Goal: Task Accomplishment & Management: Use online tool/utility

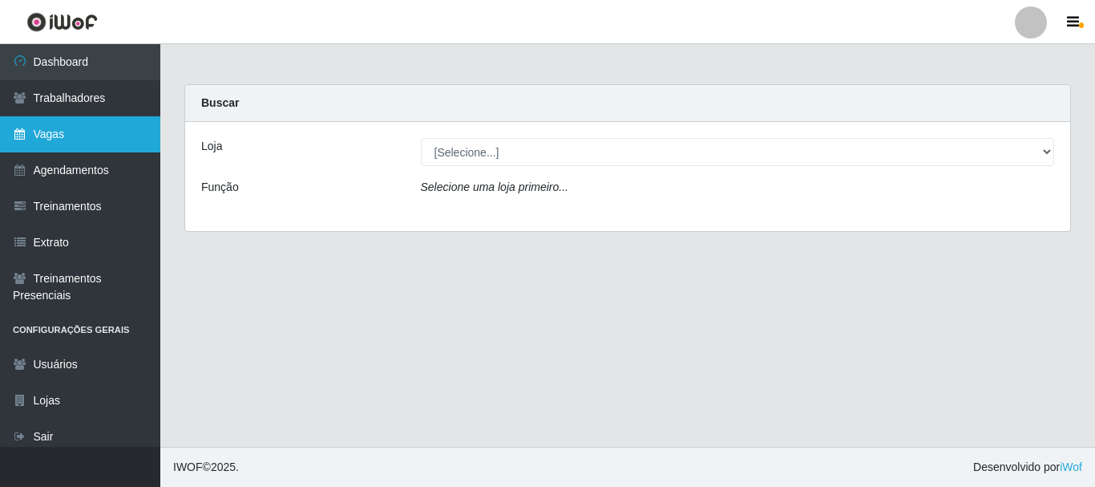
click at [114, 140] on link "Vagas" at bounding box center [80, 134] width 160 height 36
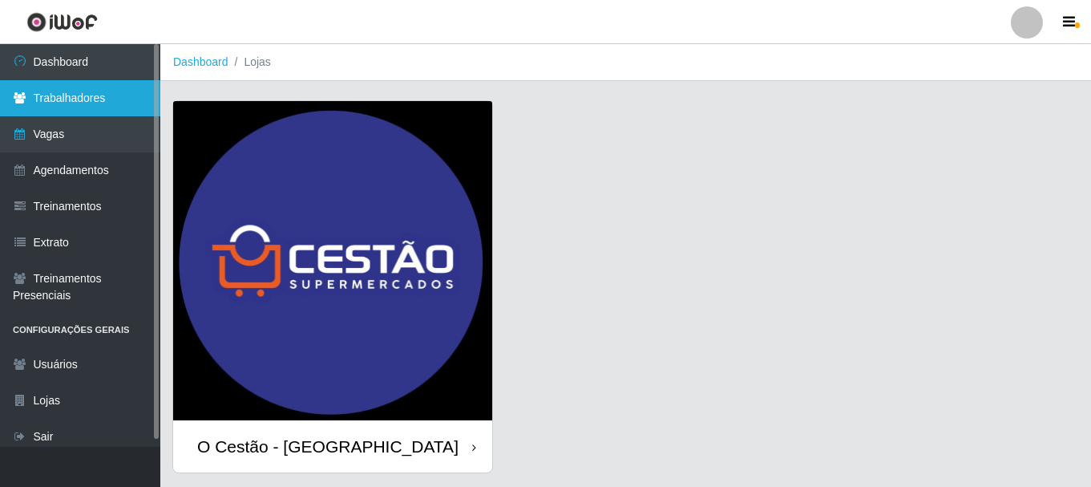
click at [119, 100] on link "Trabalhadores" at bounding box center [80, 98] width 160 height 36
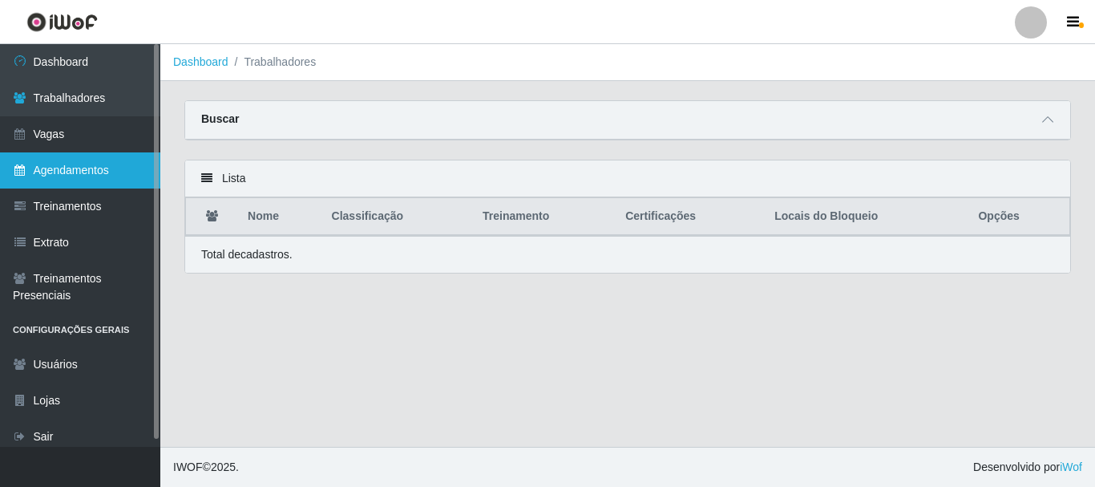
click at [132, 161] on link "Agendamentos" at bounding box center [80, 170] width 160 height 36
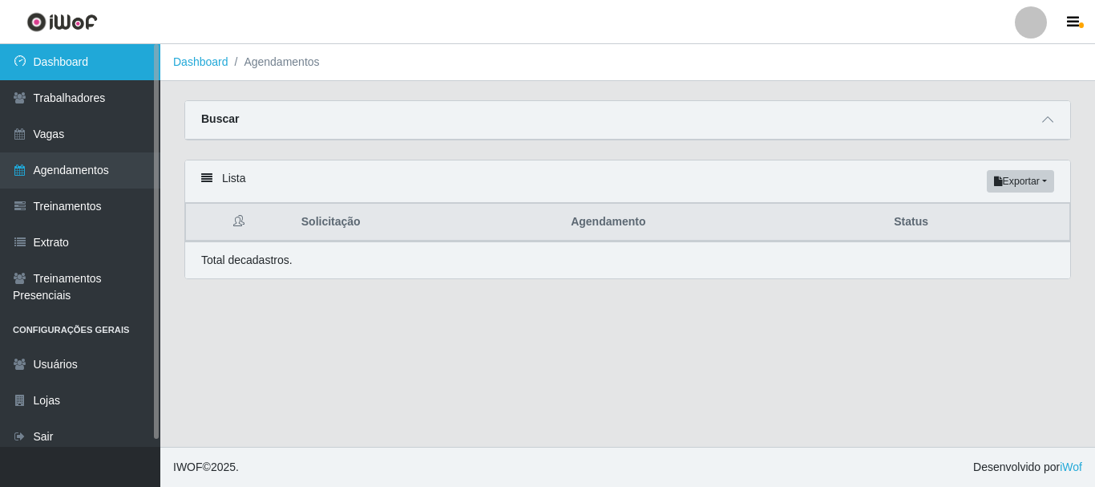
click at [129, 55] on link "Dashboard" at bounding box center [80, 62] width 160 height 36
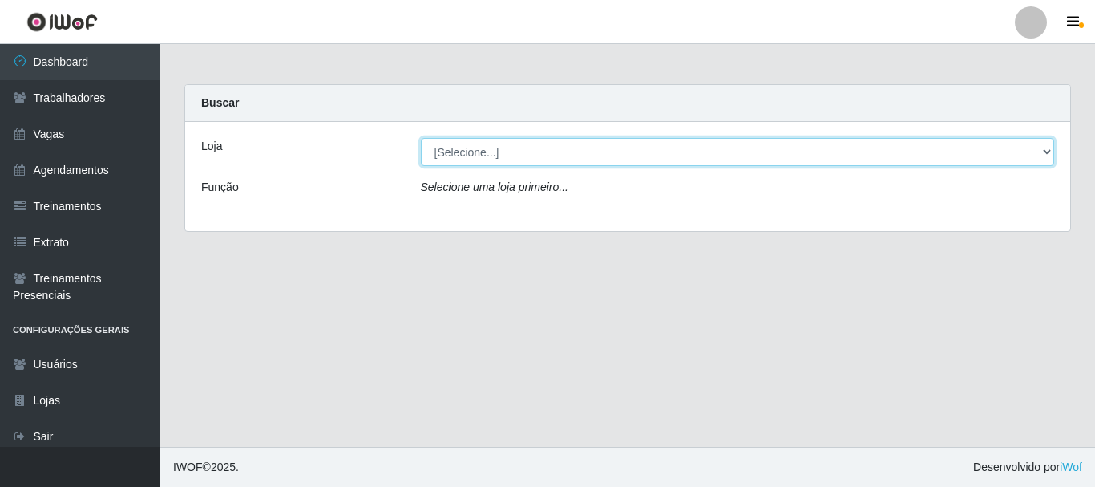
click at [1049, 155] on select "[Selecione...] O Cestão - Bayeux" at bounding box center [738, 152] width 634 height 28
select select "238"
click at [421, 138] on select "[Selecione...] O Cestão - Bayeux" at bounding box center [738, 152] width 634 height 28
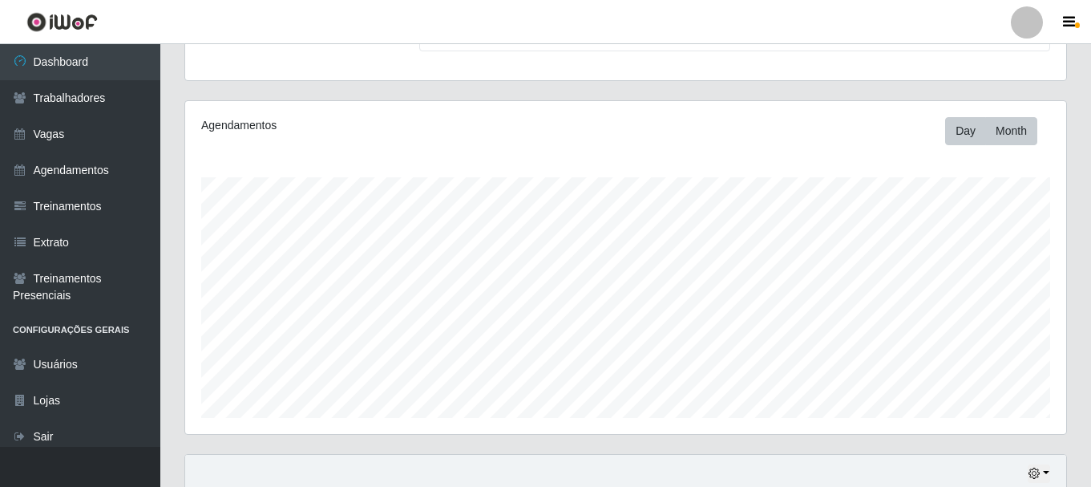
scroll to position [364, 0]
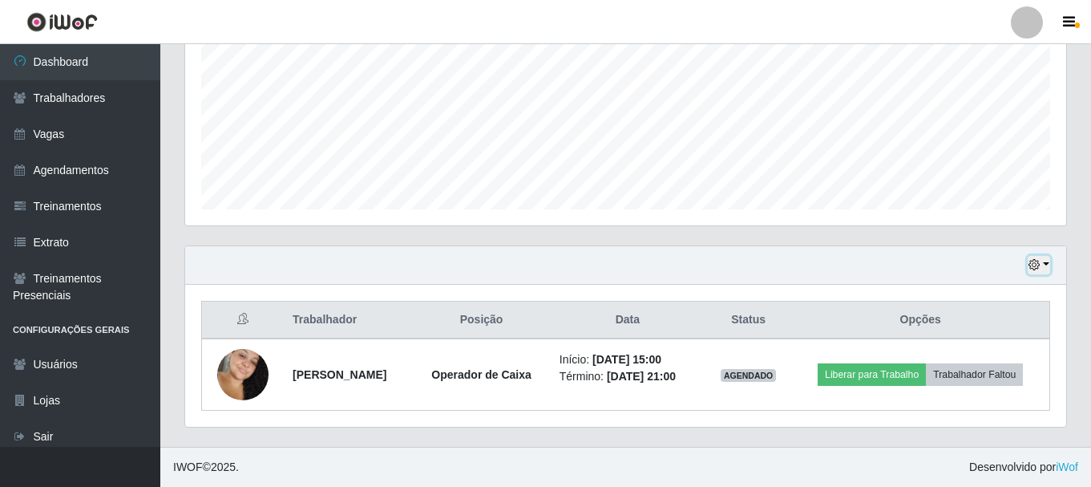
click at [1046, 261] on button "button" at bounding box center [1039, 265] width 22 height 18
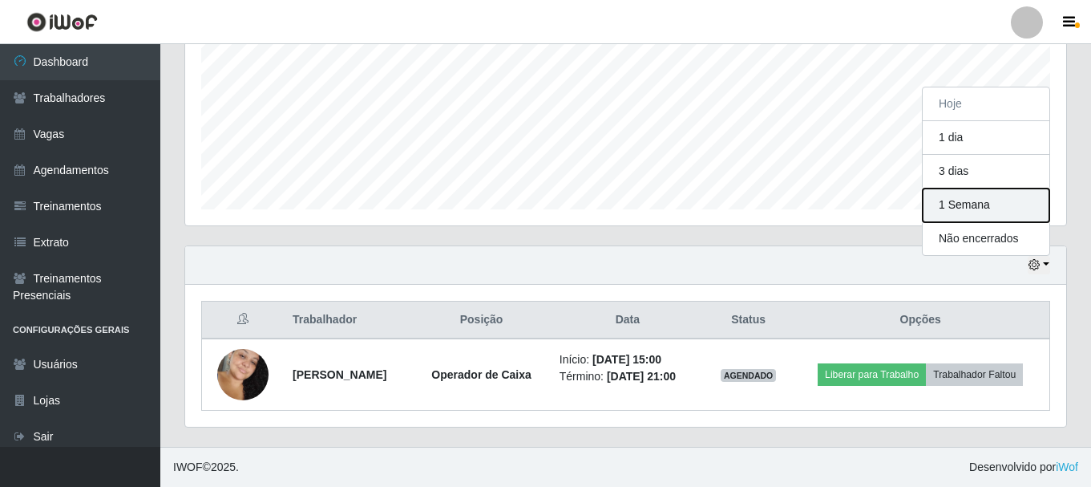
click at [1009, 192] on button "1 Semana" at bounding box center [986, 205] width 127 height 34
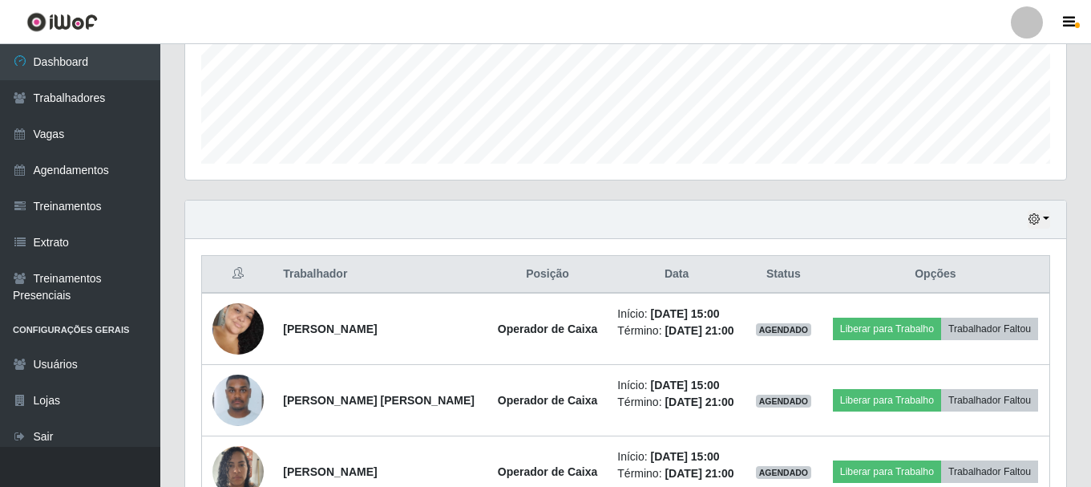
scroll to position [685, 0]
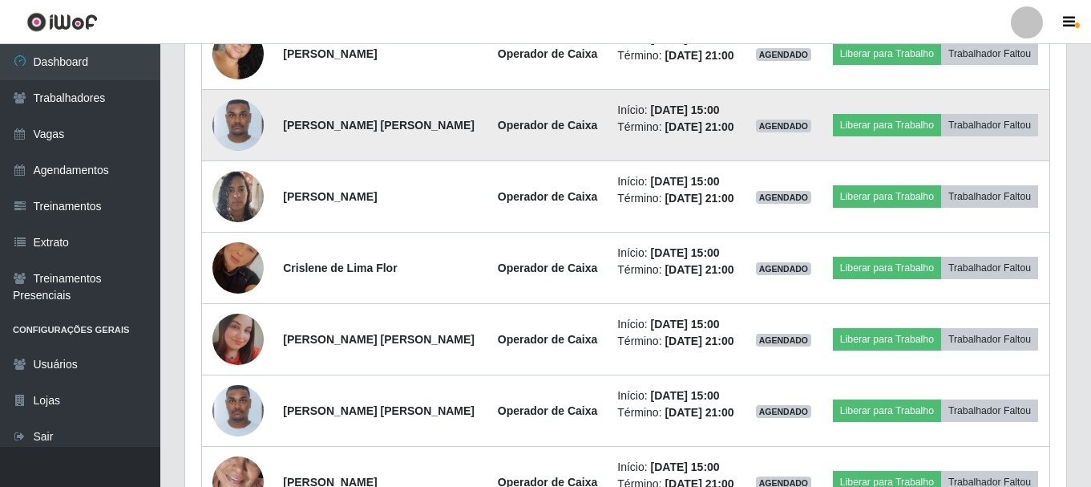
click at [247, 120] on img at bounding box center [237, 124] width 51 height 67
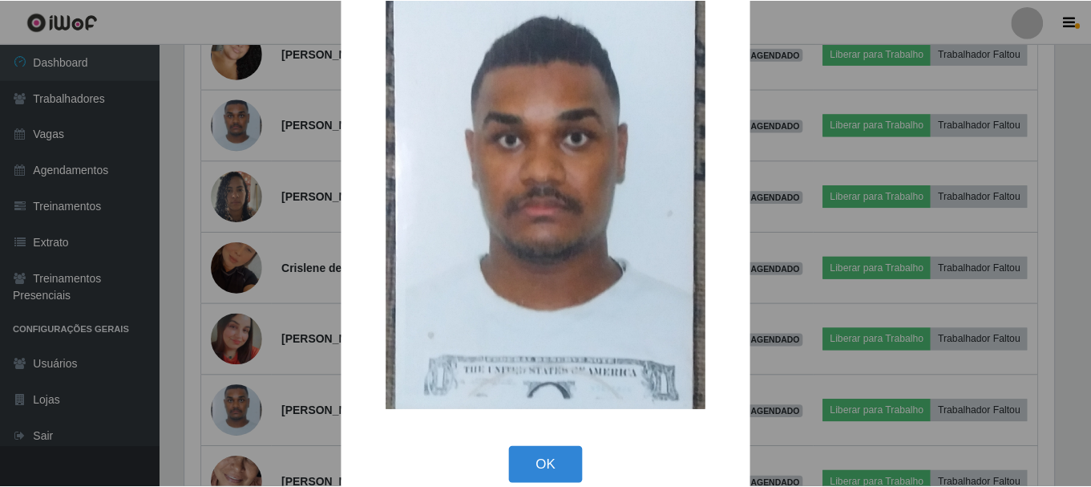
scroll to position [76, 0]
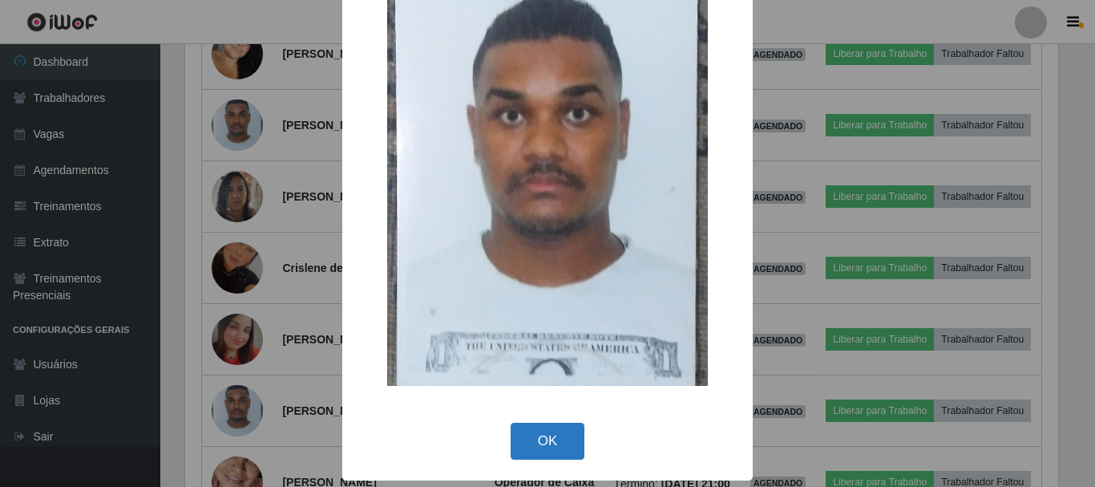
click at [548, 446] on button "OK" at bounding box center [548, 442] width 75 height 38
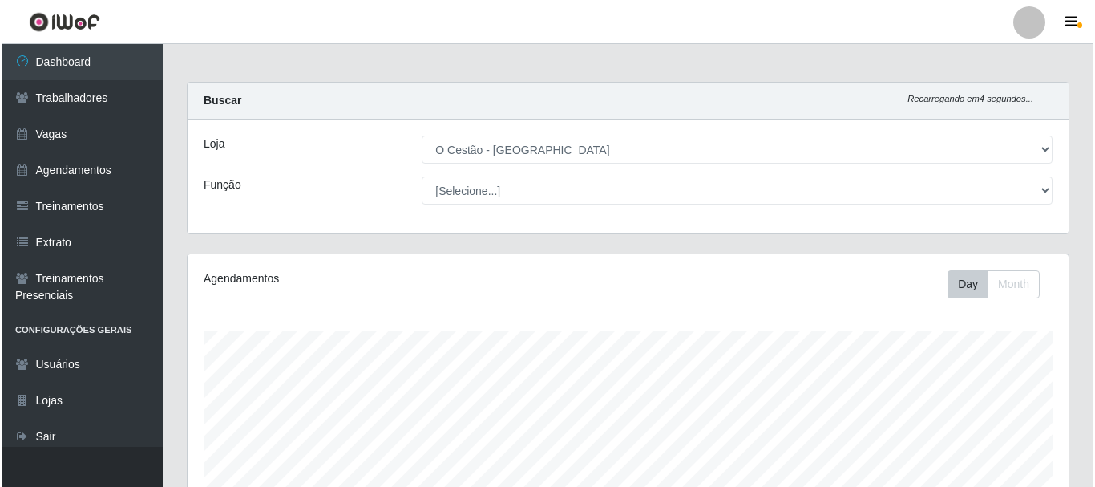
scroll to position [0, 0]
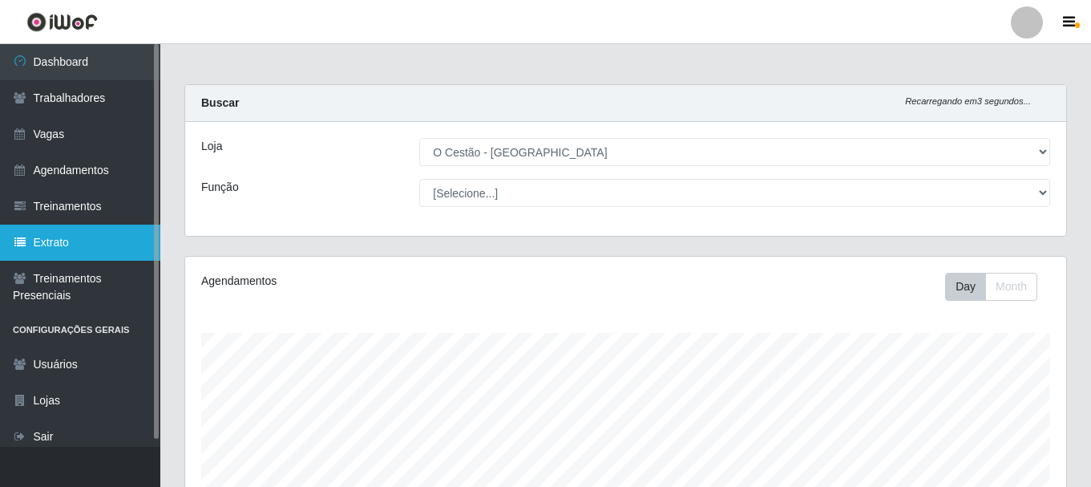
click at [101, 234] on link "Extrato" at bounding box center [80, 243] width 160 height 36
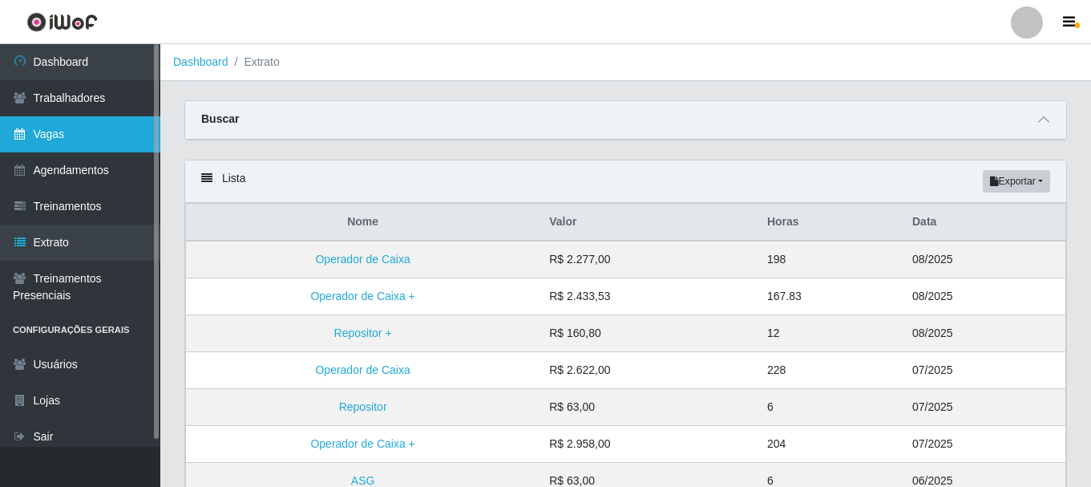
click at [71, 120] on link "Vagas" at bounding box center [80, 134] width 160 height 36
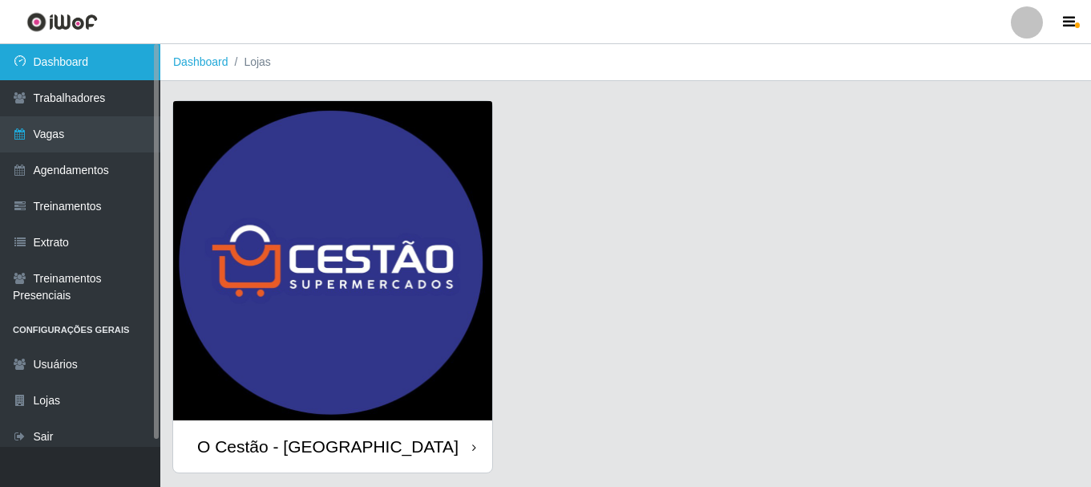
click at [136, 51] on link "Dashboard" at bounding box center [80, 62] width 160 height 36
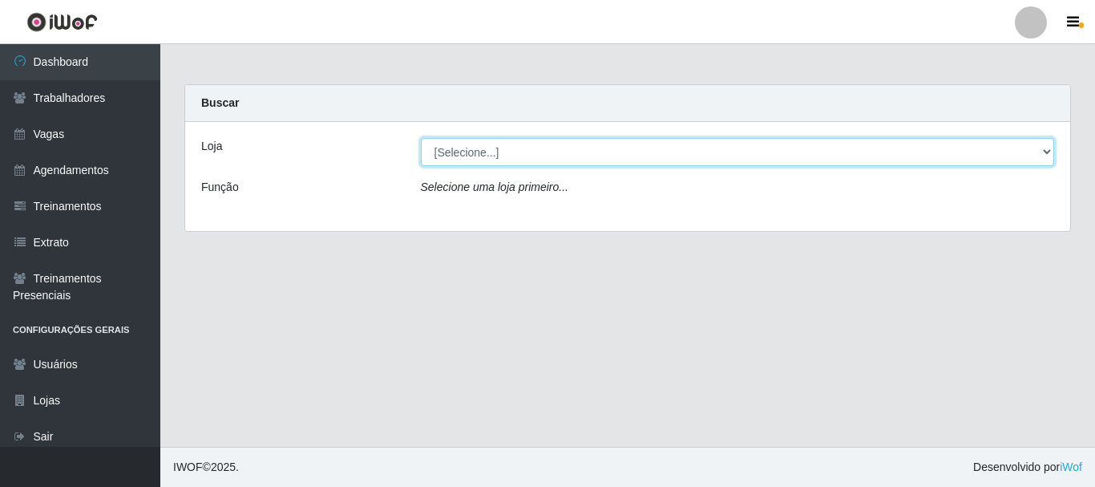
click at [1051, 152] on select "[Selecione...] O Cestão - [GEOGRAPHIC_DATA]" at bounding box center [738, 152] width 634 height 28
select select "238"
click at [421, 138] on select "[Selecione...] O Cestão - [GEOGRAPHIC_DATA]" at bounding box center [738, 152] width 634 height 28
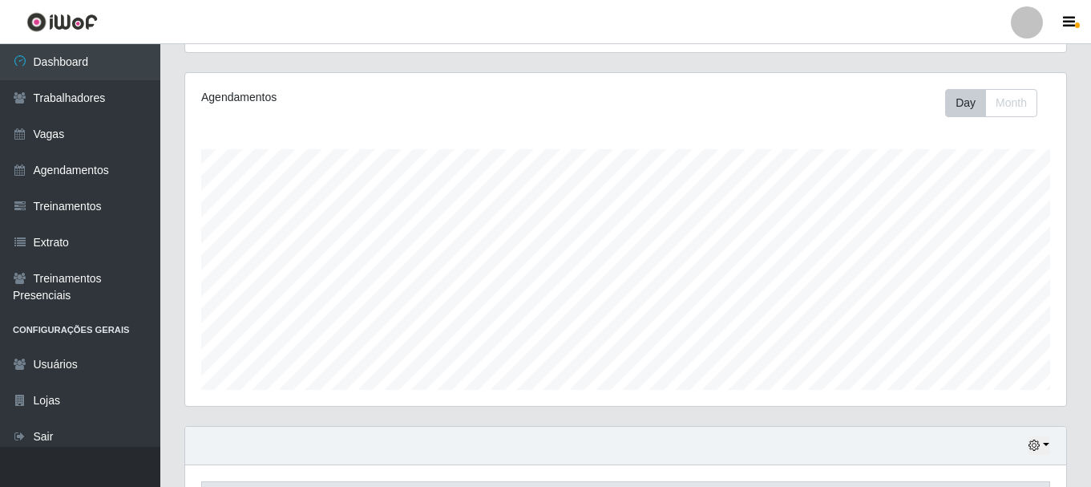
scroll to position [364, 0]
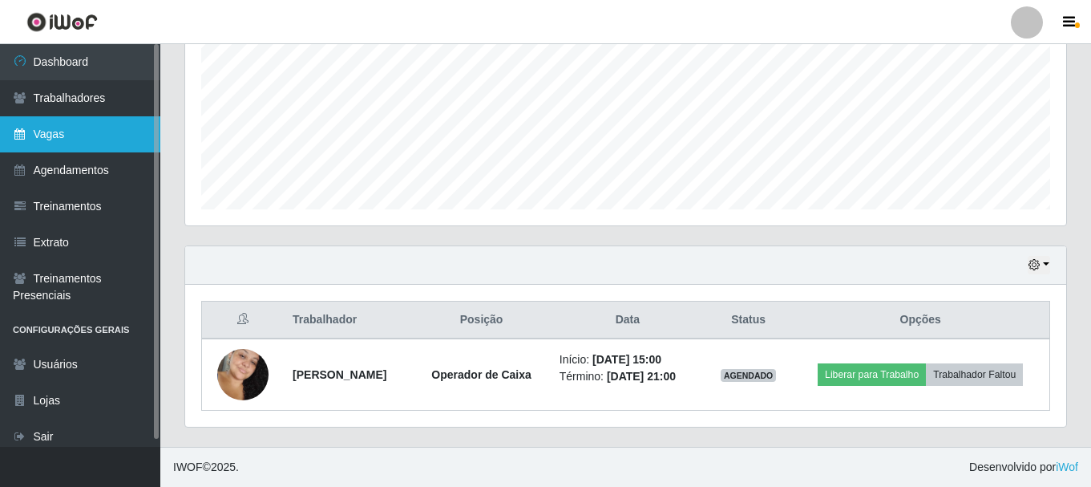
click at [104, 133] on link "Vagas" at bounding box center [80, 134] width 160 height 36
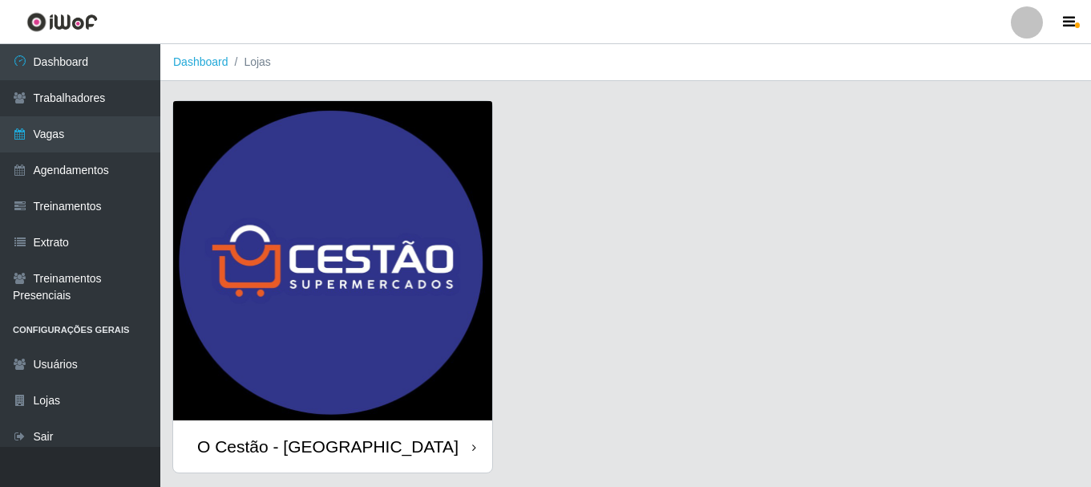
click at [305, 267] on img at bounding box center [332, 260] width 319 height 319
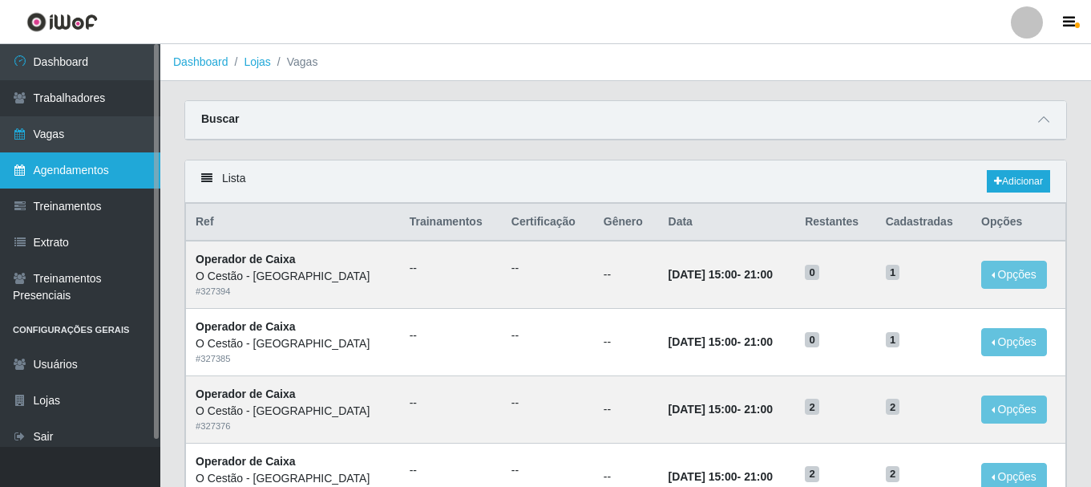
click at [92, 172] on link "Agendamentos" at bounding box center [80, 170] width 160 height 36
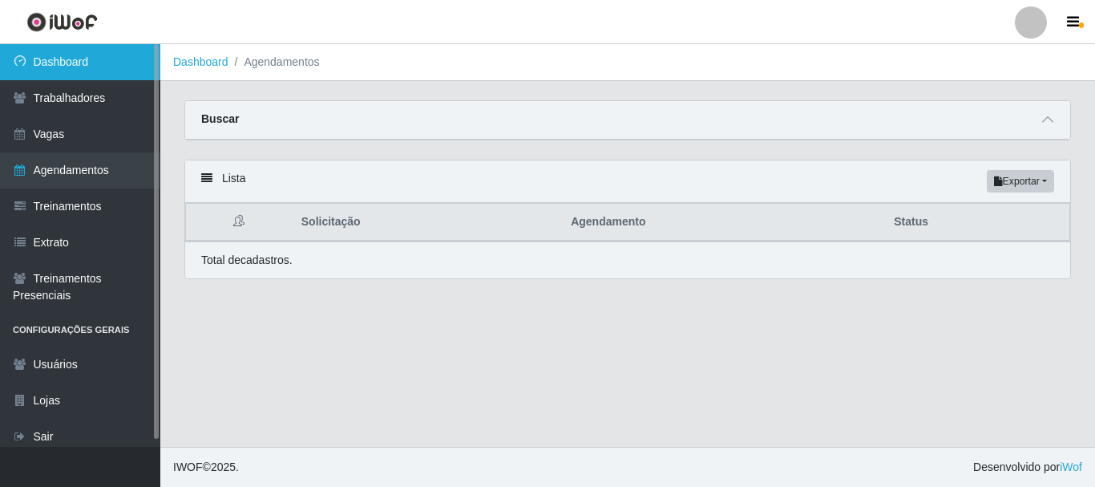
click at [115, 67] on link "Dashboard" at bounding box center [80, 62] width 160 height 36
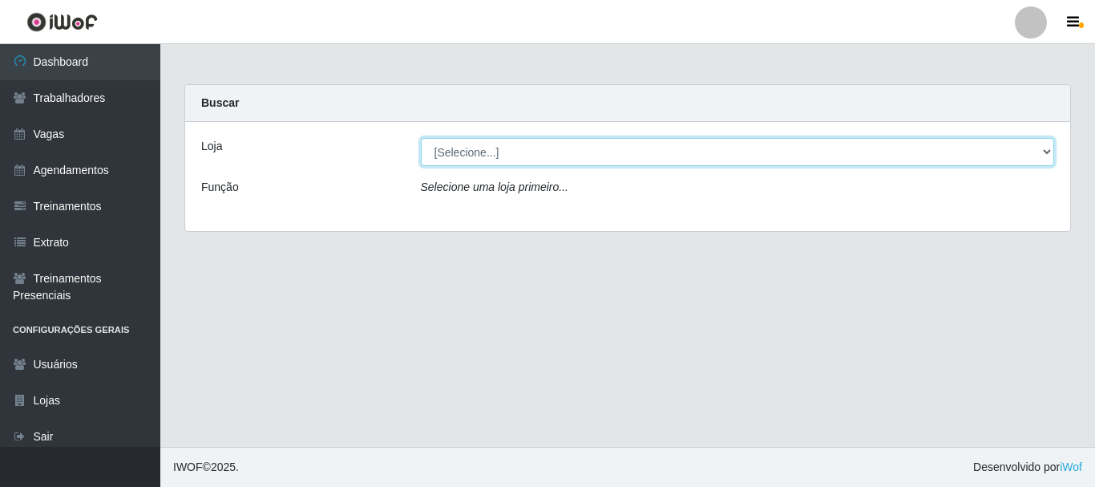
click at [1038, 148] on select "[Selecione...] O Cestão - [GEOGRAPHIC_DATA]" at bounding box center [738, 152] width 634 height 28
select select "238"
click at [421, 138] on select "[Selecione...] O Cestão - [GEOGRAPHIC_DATA]" at bounding box center [738, 152] width 634 height 28
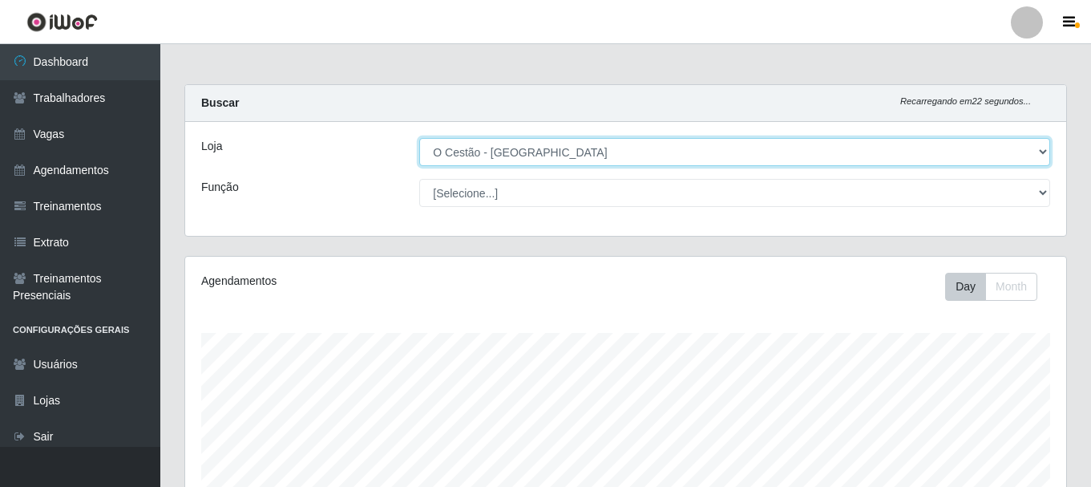
click at [528, 151] on select "[Selecione...] O Cestão - [GEOGRAPHIC_DATA]" at bounding box center [734, 152] width 631 height 28
click at [419, 138] on select "[Selecione...] O Cestão - [GEOGRAPHIC_DATA]" at bounding box center [734, 152] width 631 height 28
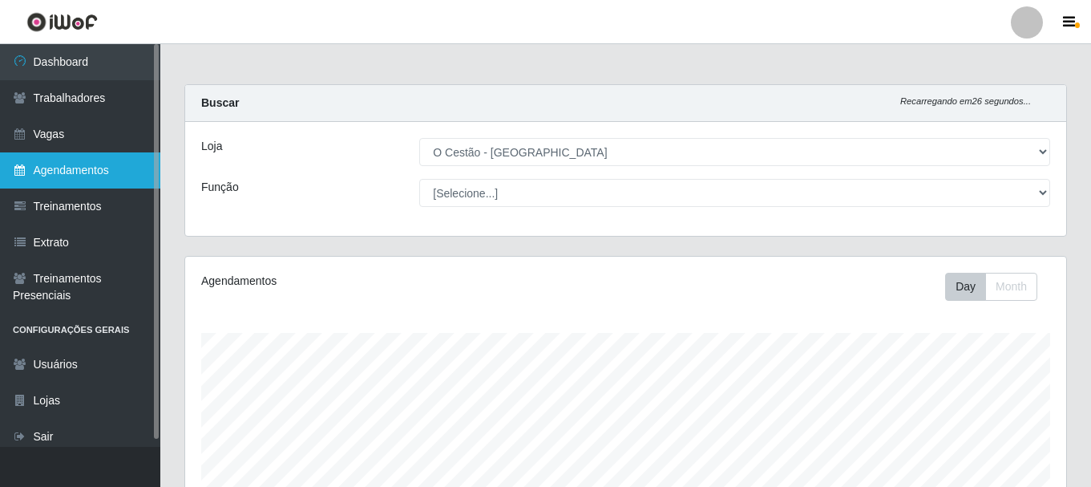
click at [117, 168] on link "Agendamentos" at bounding box center [80, 170] width 160 height 36
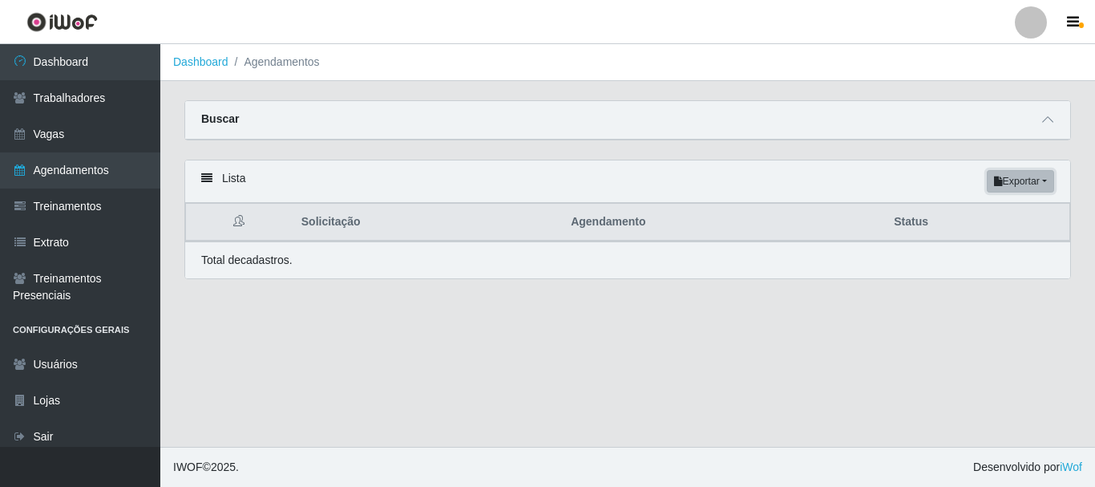
click at [1014, 190] on button "Exportar" at bounding box center [1020, 181] width 67 height 22
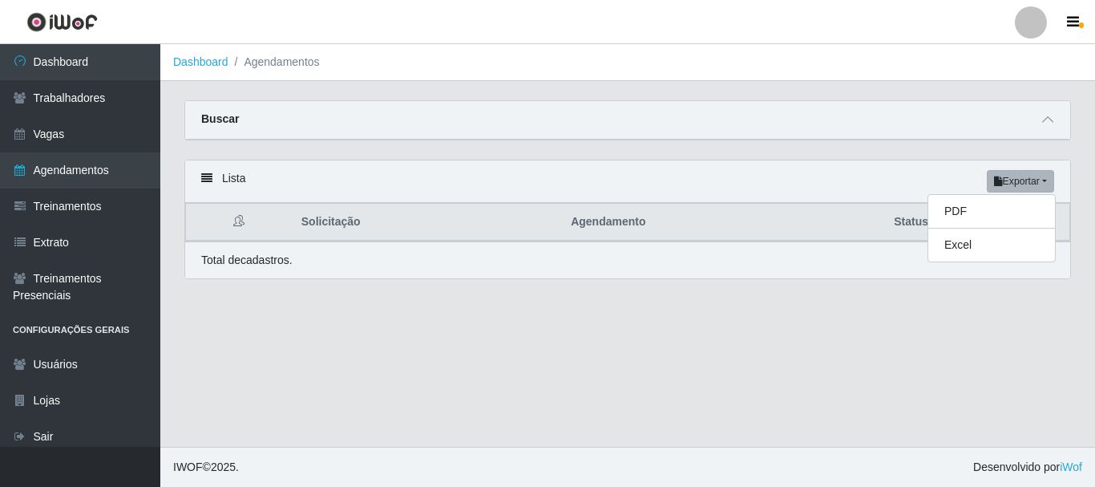
click at [241, 220] on icon at bounding box center [238, 220] width 11 height 11
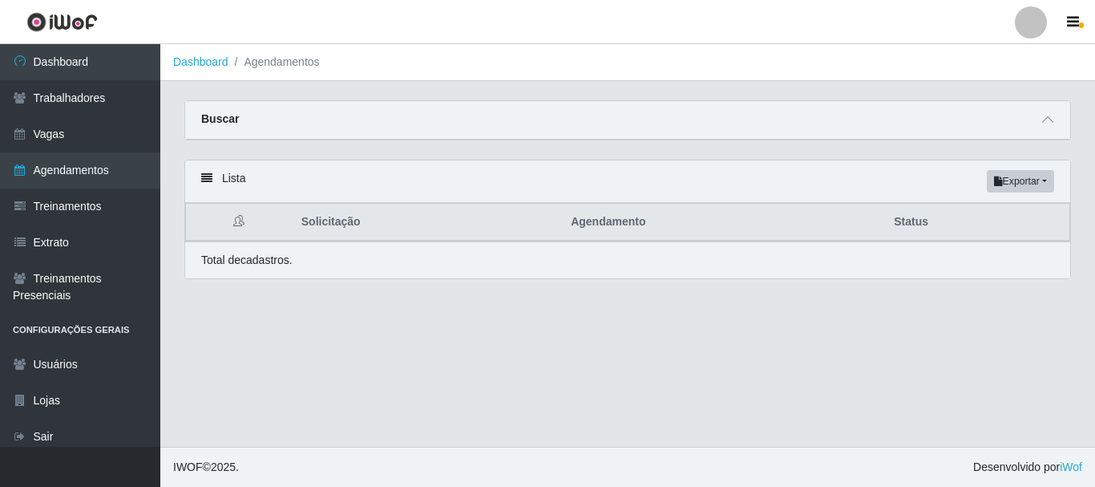
click at [207, 180] on icon at bounding box center [206, 177] width 11 height 11
click at [1044, 118] on icon at bounding box center [1047, 119] width 11 height 11
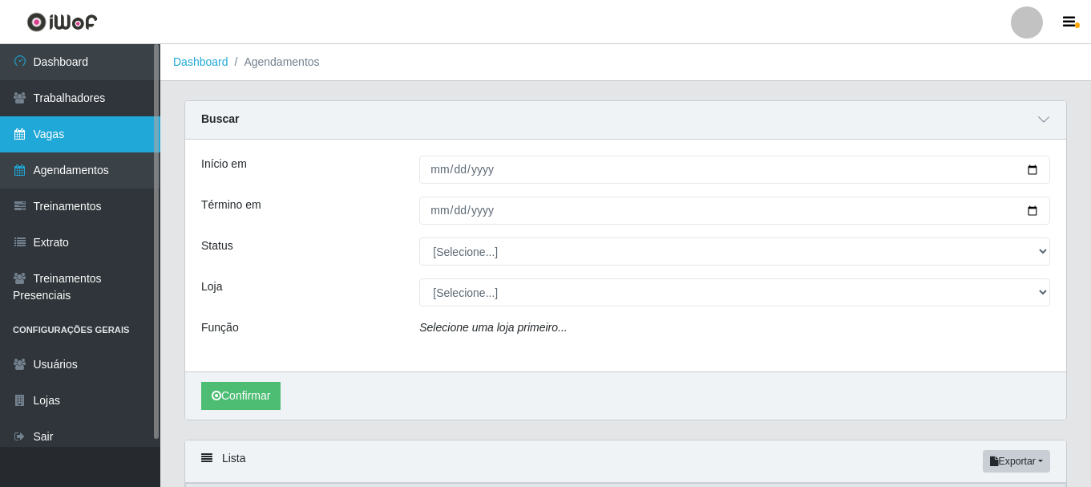
click at [64, 132] on link "Vagas" at bounding box center [80, 134] width 160 height 36
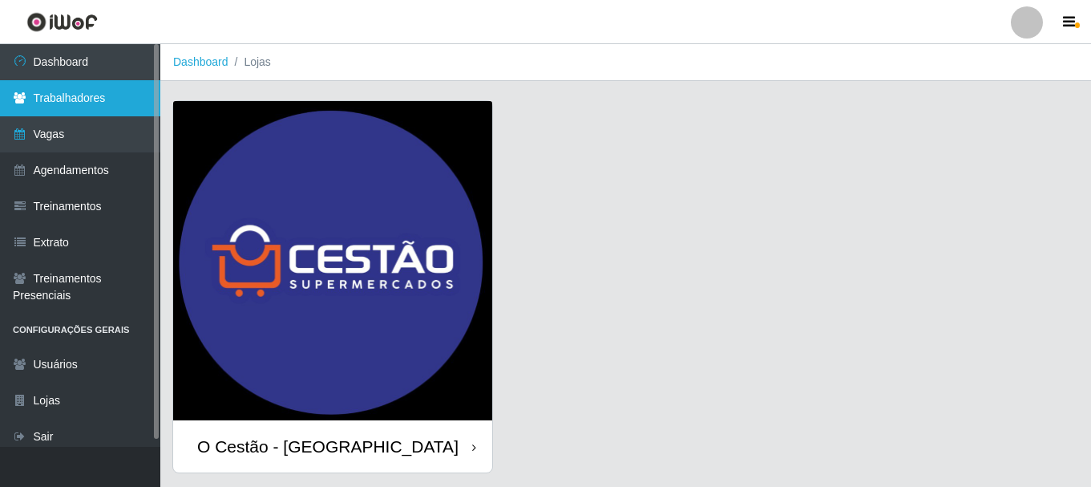
click at [111, 109] on link "Trabalhadores" at bounding box center [80, 98] width 160 height 36
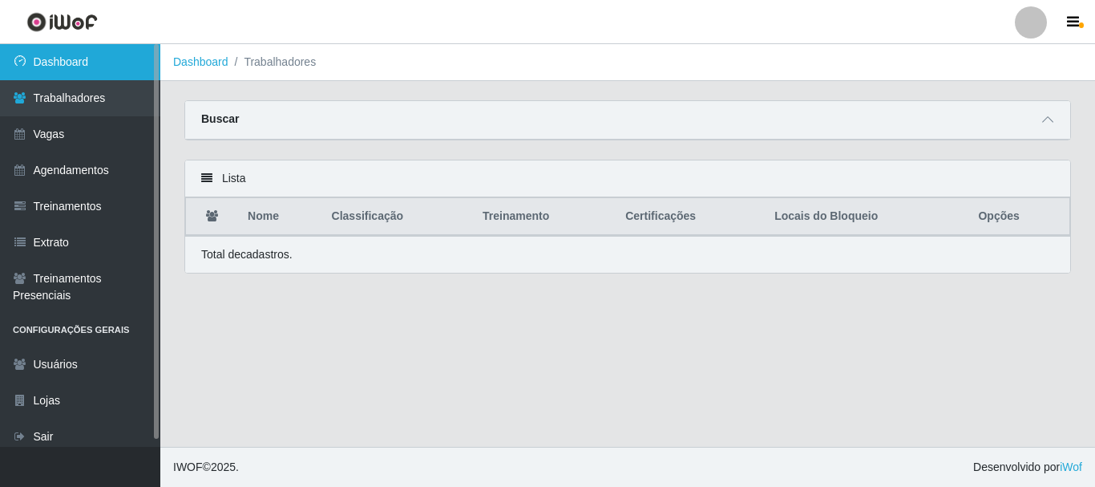
click at [124, 65] on link "Dashboard" at bounding box center [80, 62] width 160 height 36
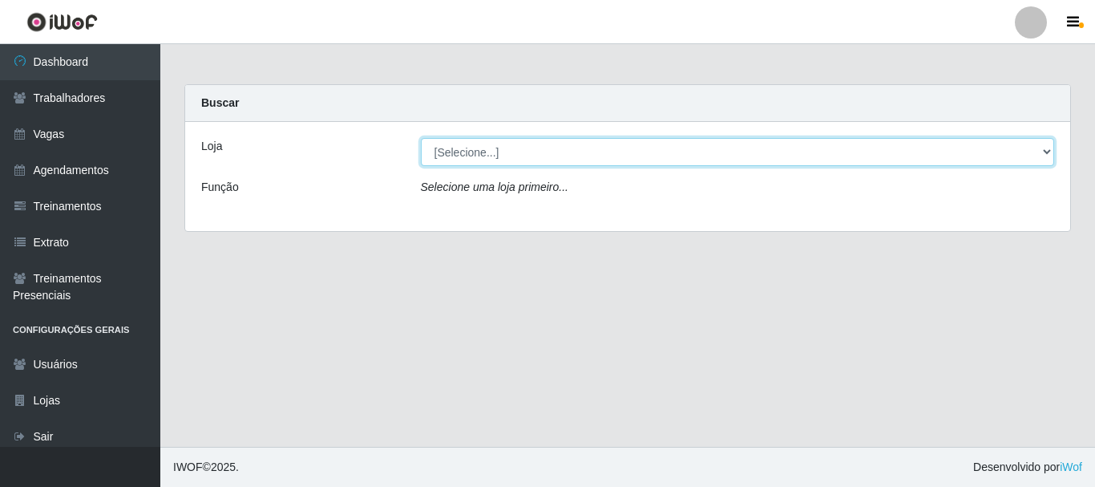
click at [1040, 147] on select "[Selecione...] O Cestão - [GEOGRAPHIC_DATA]" at bounding box center [738, 152] width 634 height 28
select select "238"
click at [421, 138] on select "[Selecione...] O Cestão - [GEOGRAPHIC_DATA]" at bounding box center [738, 152] width 634 height 28
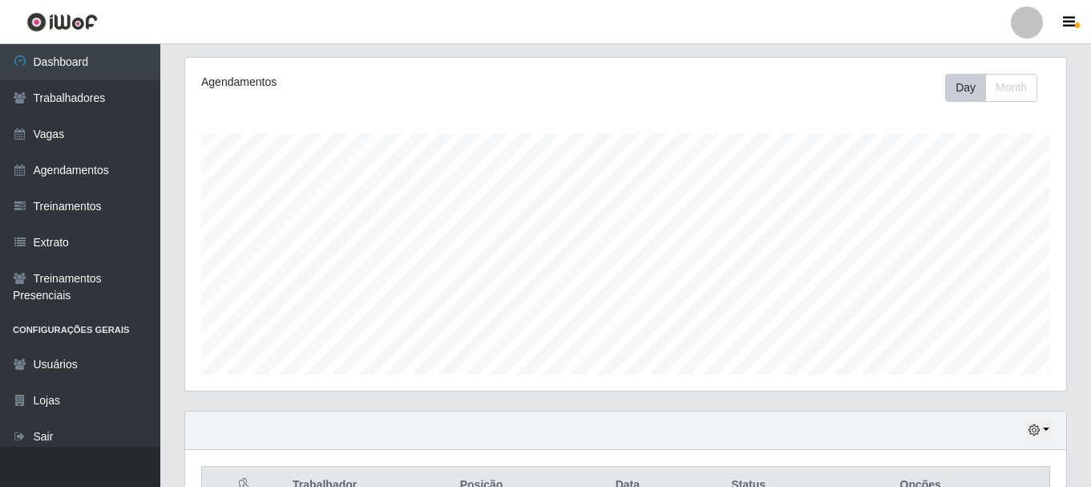
scroll to position [364, 0]
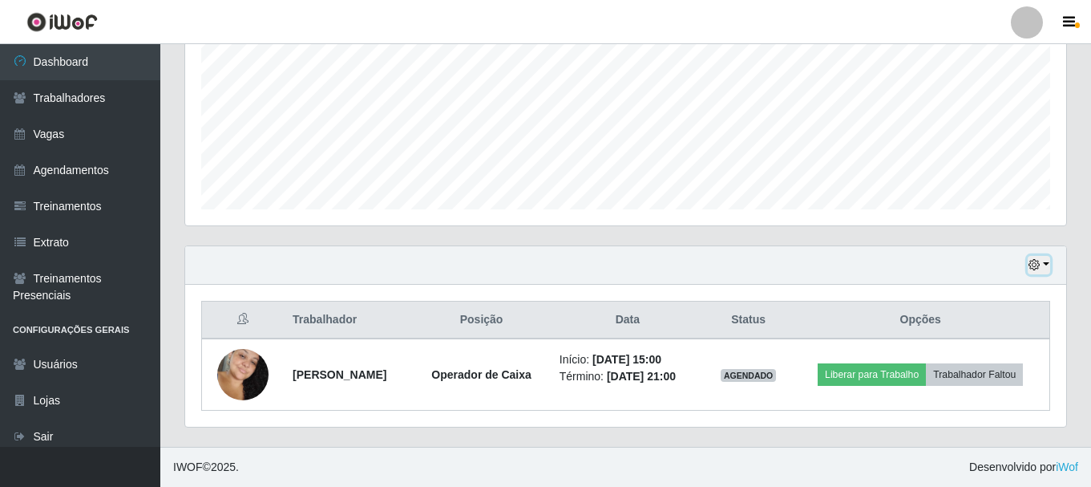
click at [1047, 261] on button "button" at bounding box center [1039, 265] width 22 height 18
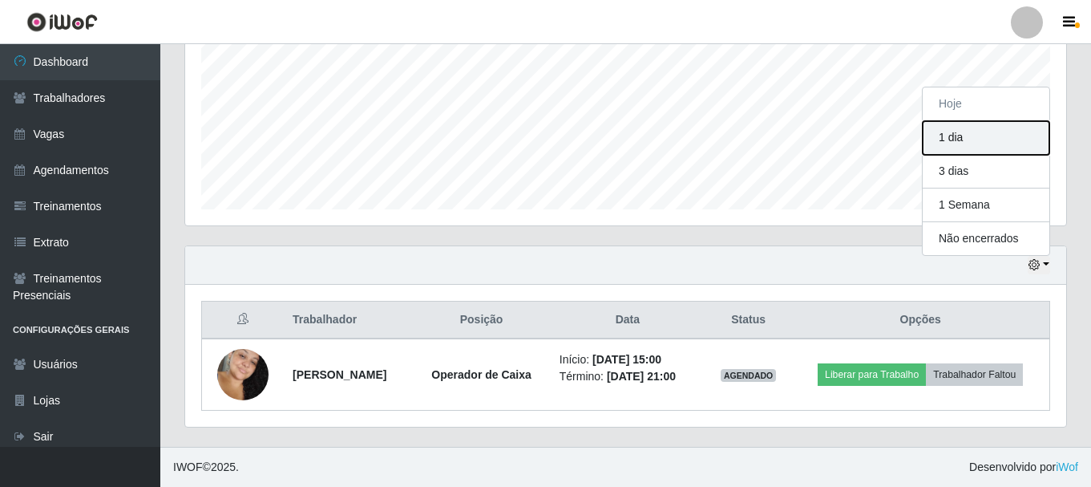
click at [1027, 142] on button "1 dia" at bounding box center [986, 138] width 127 height 34
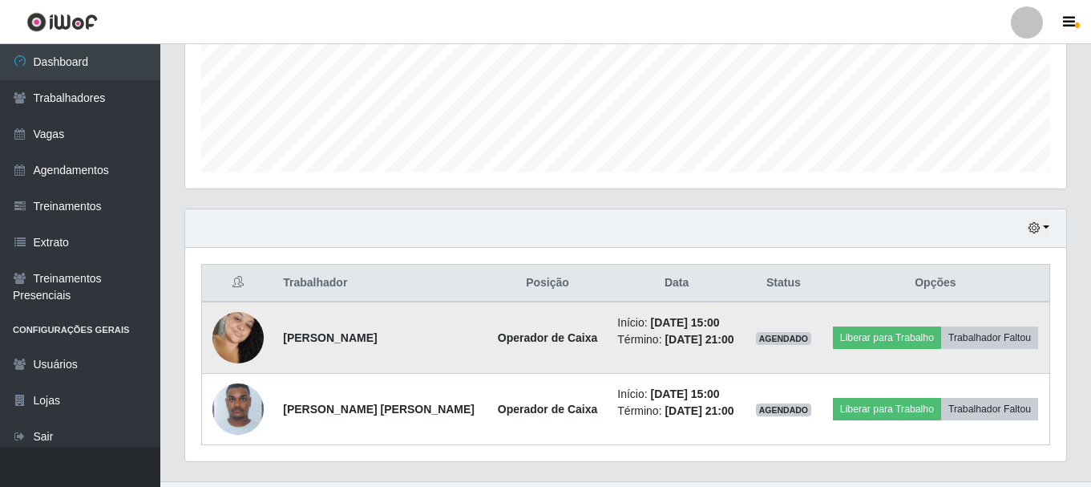
scroll to position [435, 0]
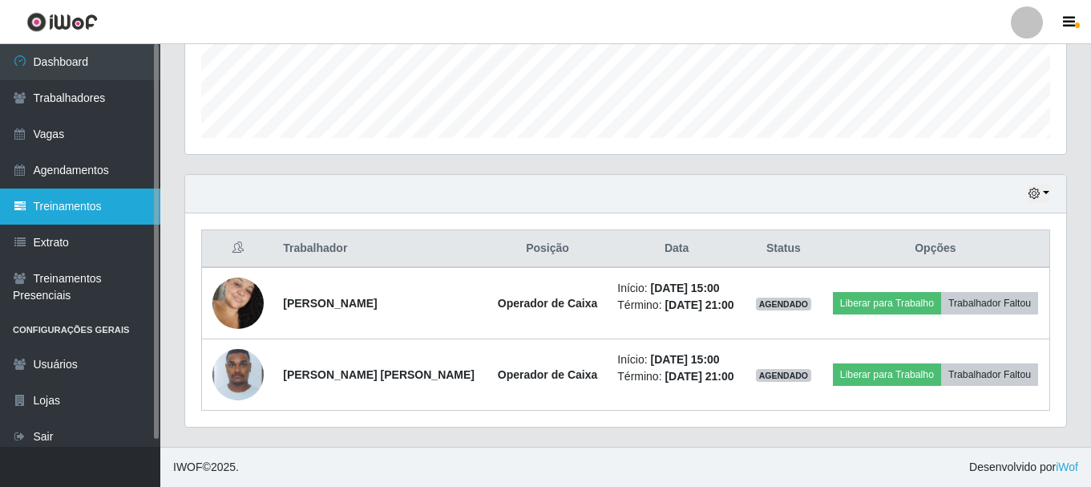
click at [112, 217] on link "Treinamentos" at bounding box center [80, 206] width 160 height 36
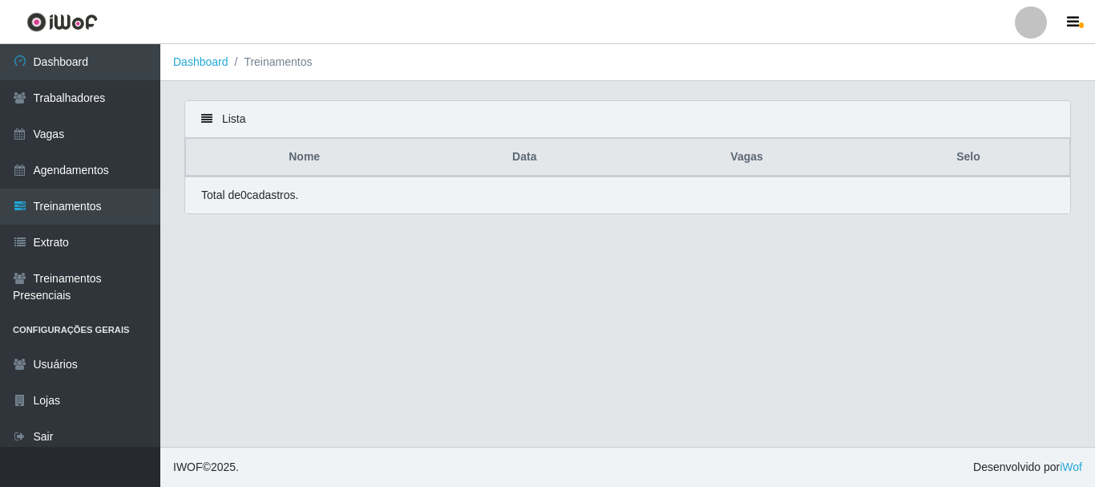
click at [207, 122] on icon at bounding box center [206, 118] width 11 height 11
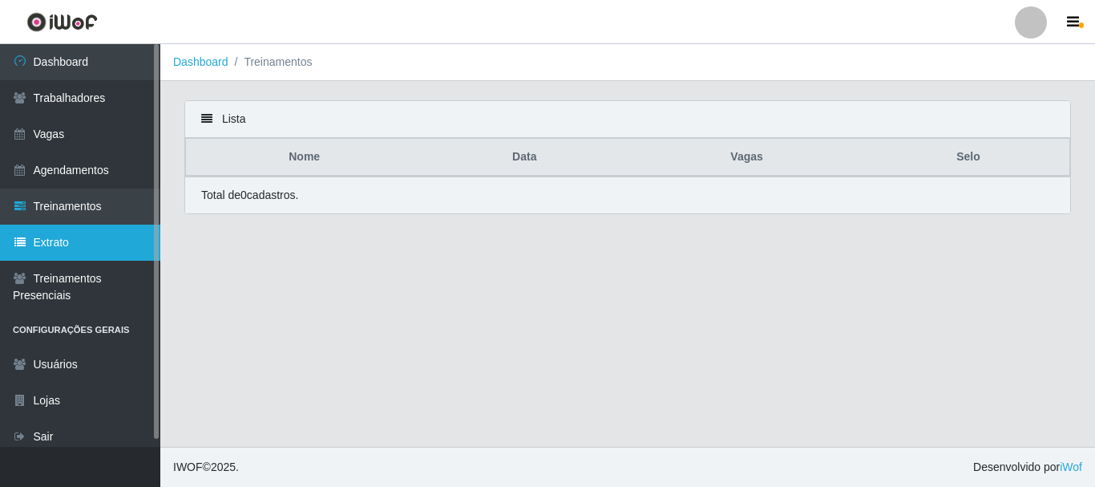
click at [76, 244] on link "Extrato" at bounding box center [80, 243] width 160 height 36
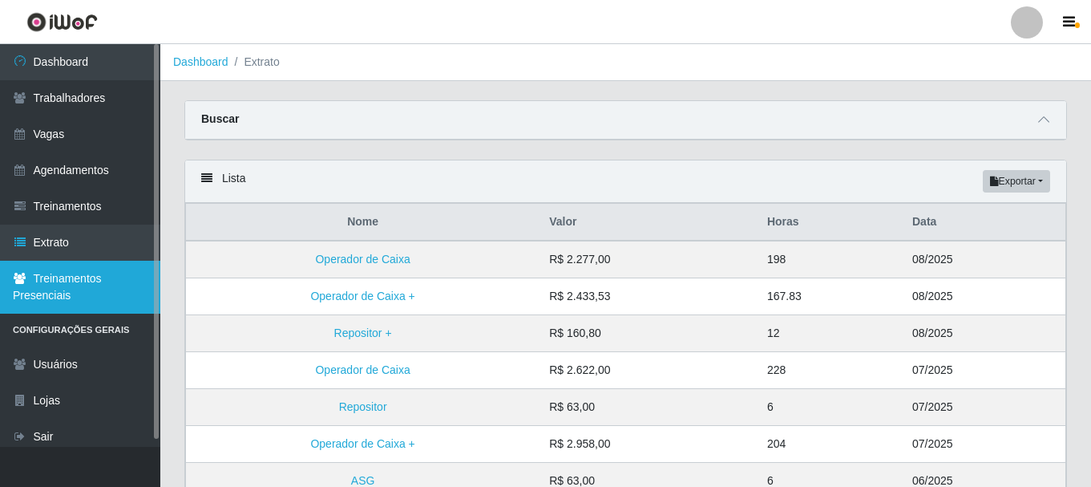
click at [90, 283] on link "Treinamentos Presenciais" at bounding box center [80, 287] width 160 height 53
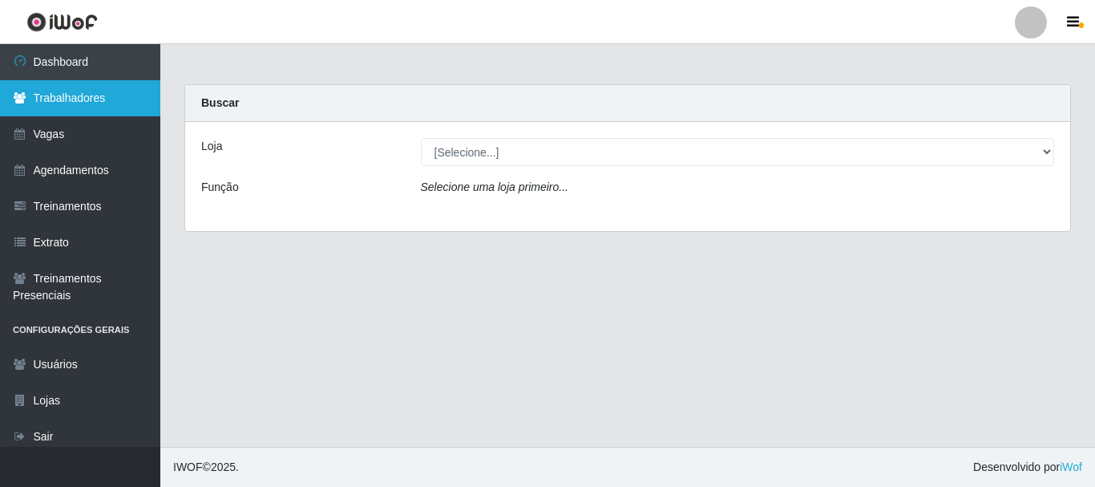
click at [105, 107] on link "Trabalhadores" at bounding box center [80, 98] width 160 height 36
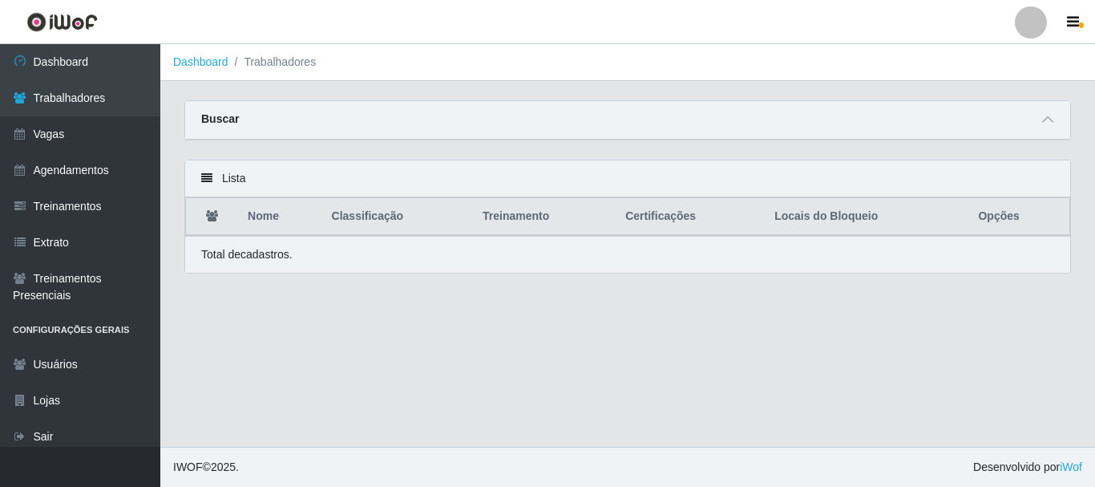
click at [208, 182] on icon at bounding box center [206, 177] width 11 height 11
click at [220, 214] on th at bounding box center [212, 217] width 53 height 38
click at [213, 214] on icon at bounding box center [212, 215] width 12 height 11
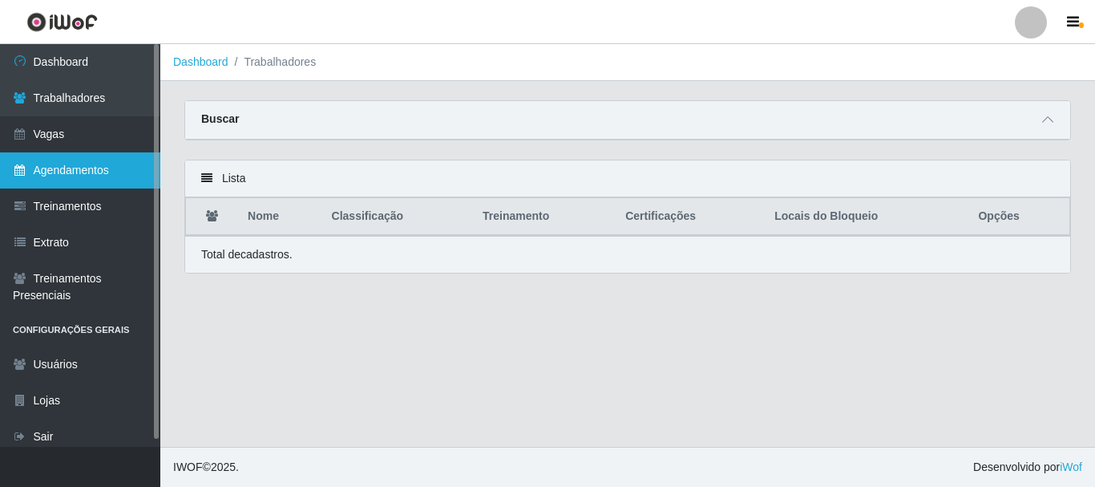
click at [131, 166] on link "Agendamentos" at bounding box center [80, 170] width 160 height 36
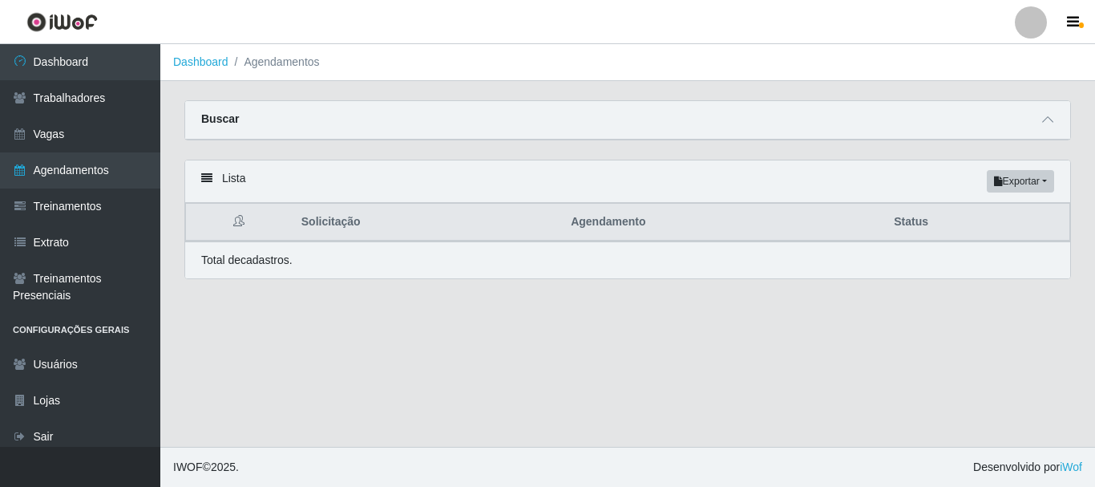
click at [909, 224] on th "Status" at bounding box center [976, 223] width 185 height 38
click at [1042, 180] on button "Exportar" at bounding box center [1020, 181] width 67 height 22
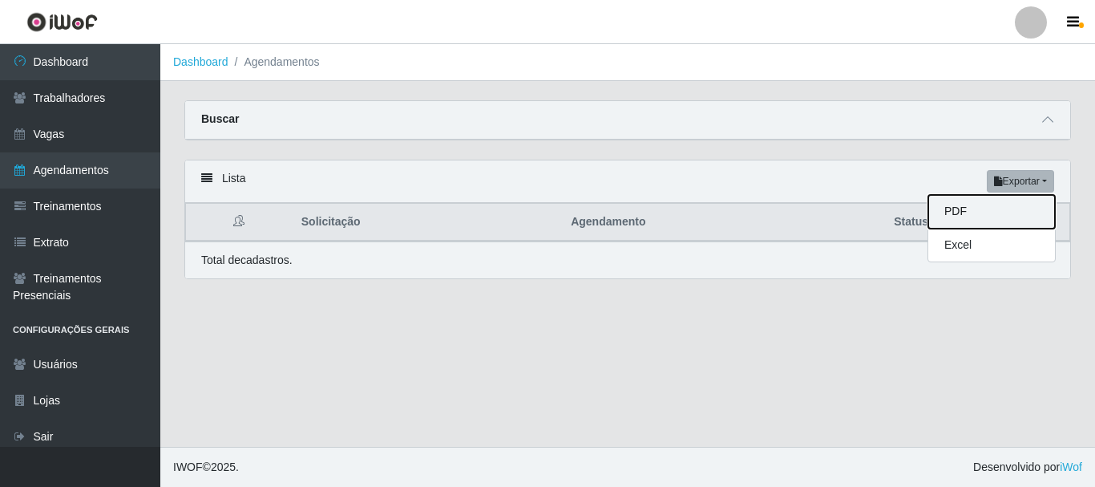
click at [990, 219] on button "PDF" at bounding box center [992, 212] width 127 height 34
click at [1051, 183] on button "Exportar" at bounding box center [1020, 181] width 67 height 22
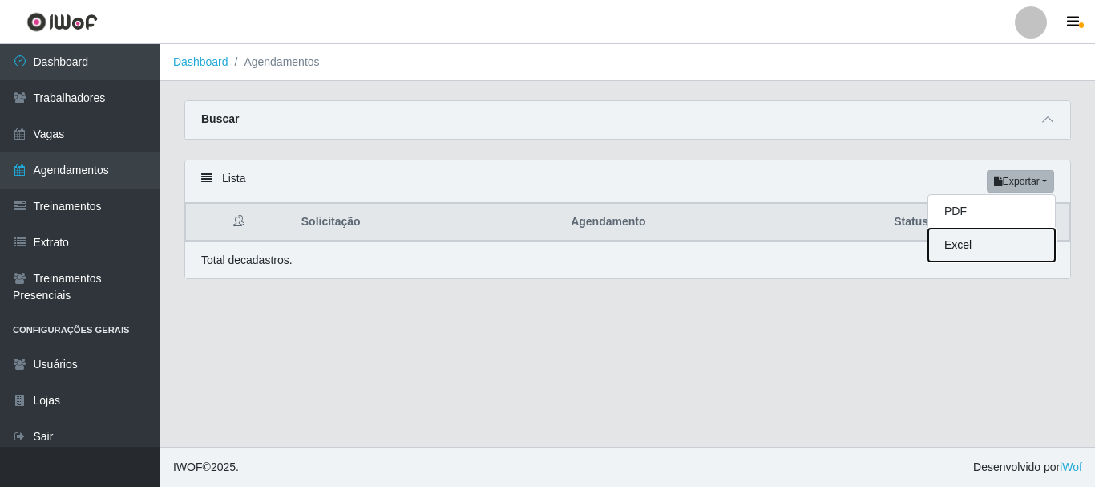
click at [1038, 237] on button "Excel" at bounding box center [992, 245] width 127 height 33
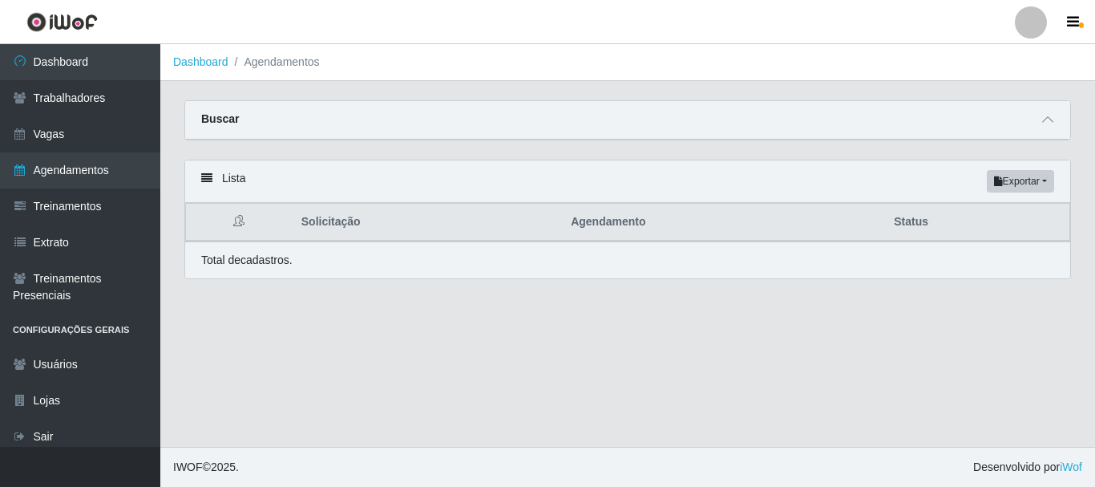
click at [207, 182] on icon at bounding box center [206, 177] width 11 height 11
click at [285, 117] on div "Buscar" at bounding box center [627, 120] width 885 height 38
click at [1048, 125] on icon at bounding box center [1047, 119] width 11 height 11
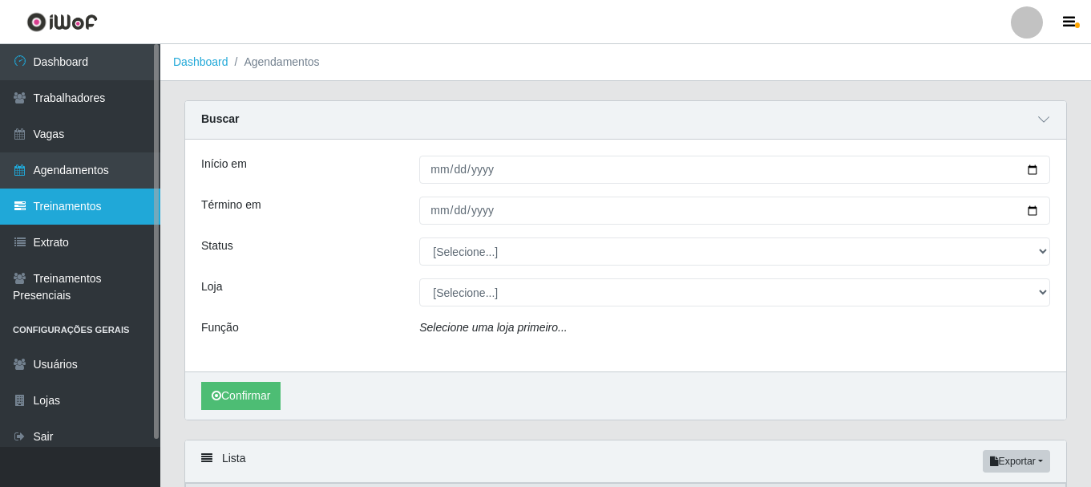
click at [81, 215] on link "Treinamentos" at bounding box center [80, 206] width 160 height 36
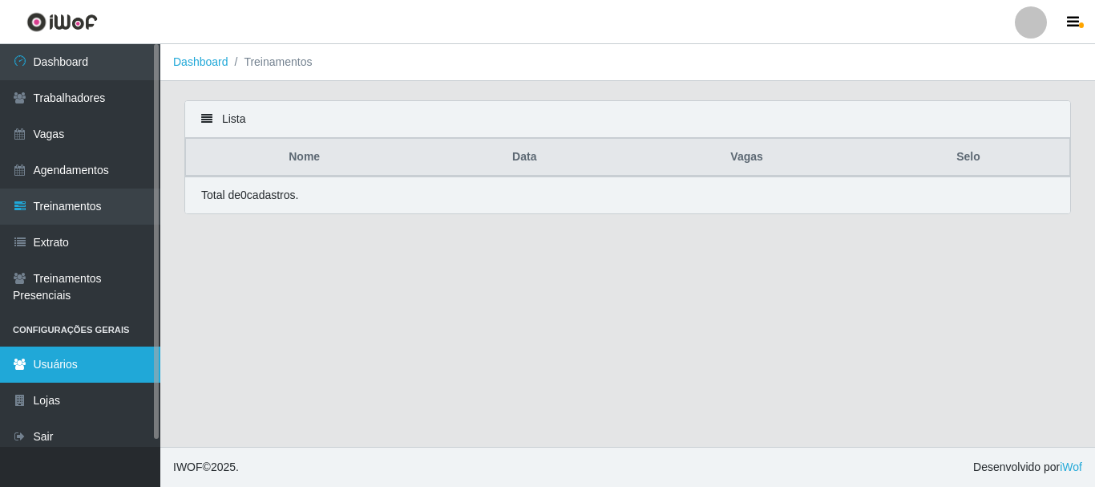
click at [116, 357] on link "Usuários" at bounding box center [80, 364] width 160 height 36
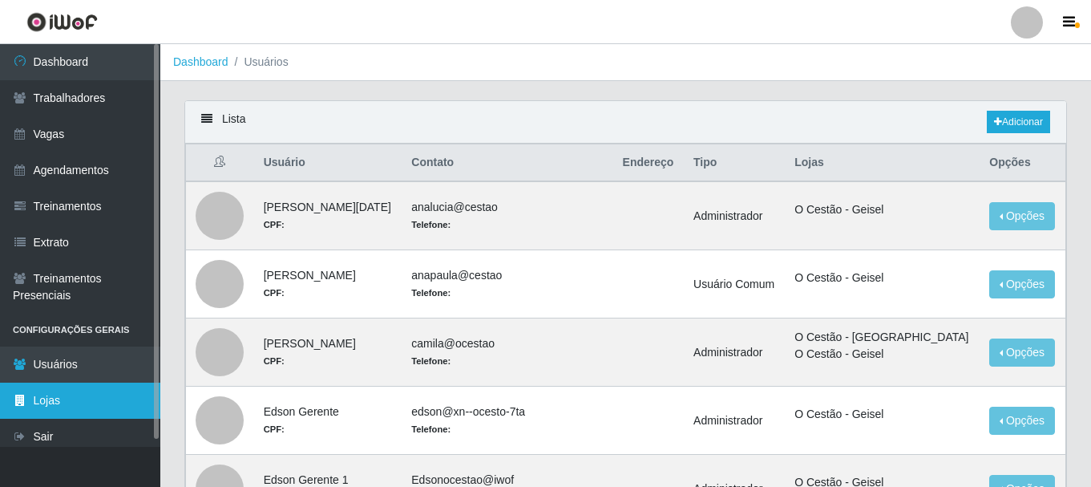
click at [115, 386] on link "Lojas" at bounding box center [80, 400] width 160 height 36
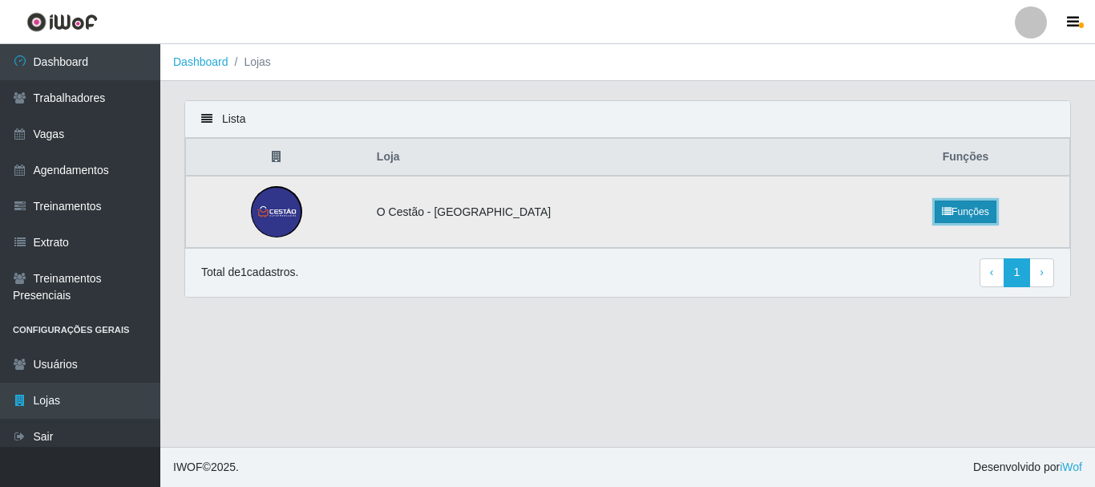
click at [938, 207] on link "Funções" at bounding box center [966, 211] width 62 height 22
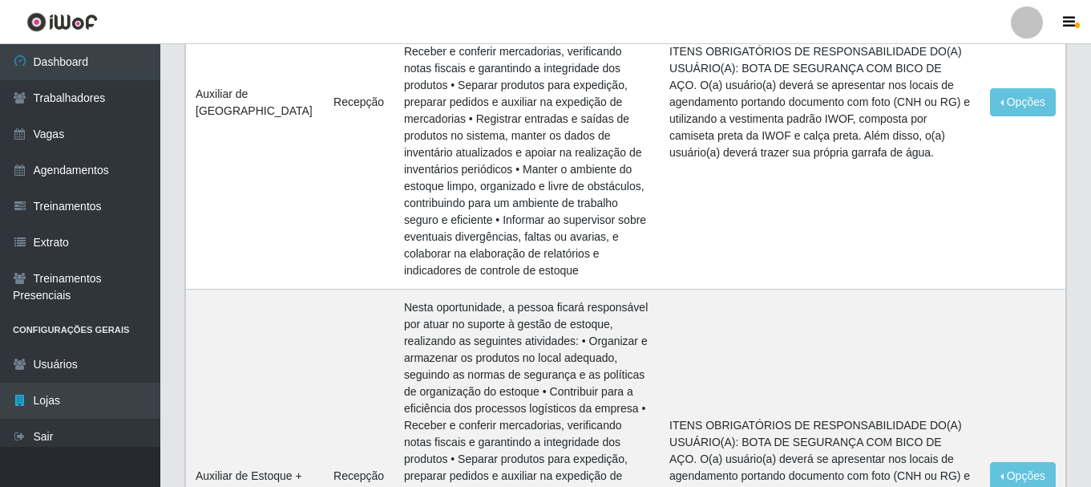
scroll to position [4369, 0]
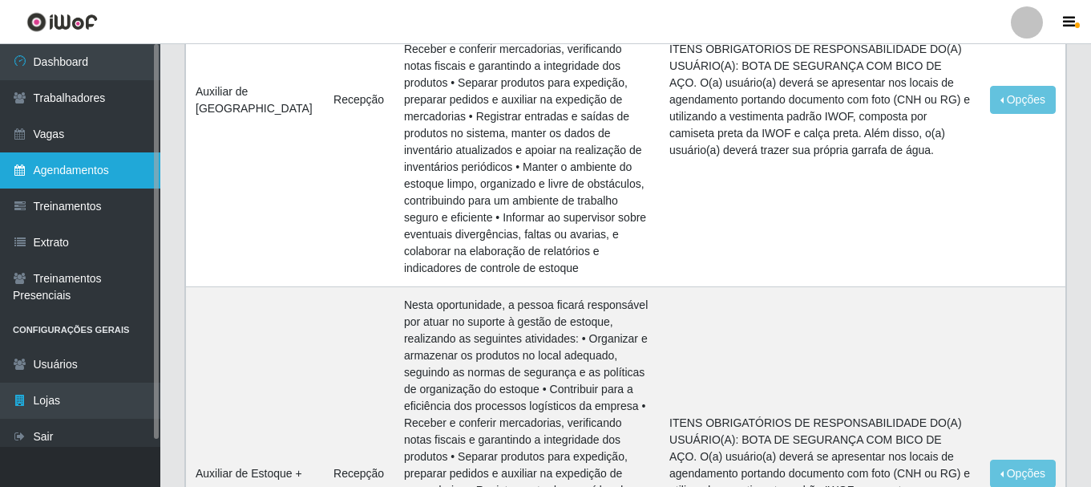
click at [61, 177] on link "Agendamentos" at bounding box center [80, 170] width 160 height 36
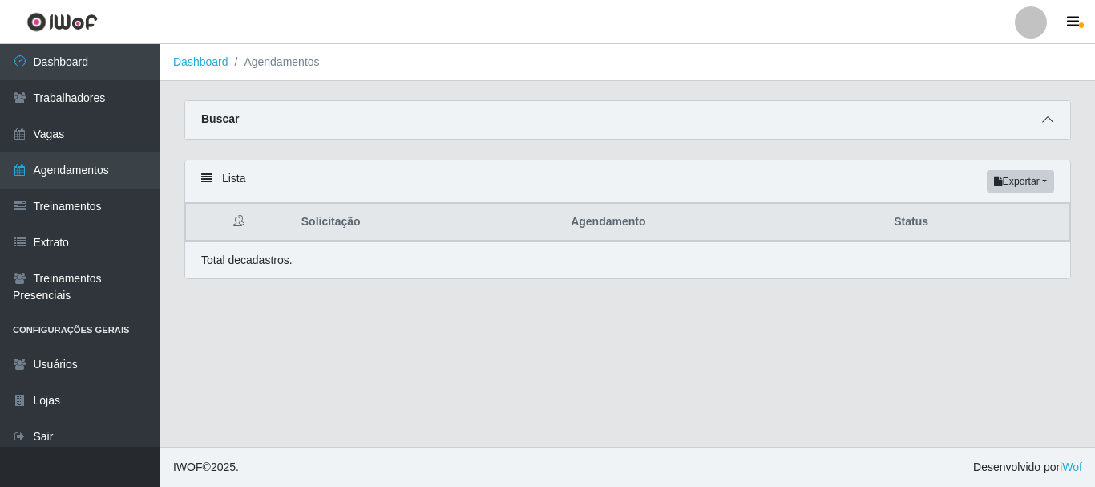
click at [1046, 120] on icon at bounding box center [1047, 119] width 11 height 11
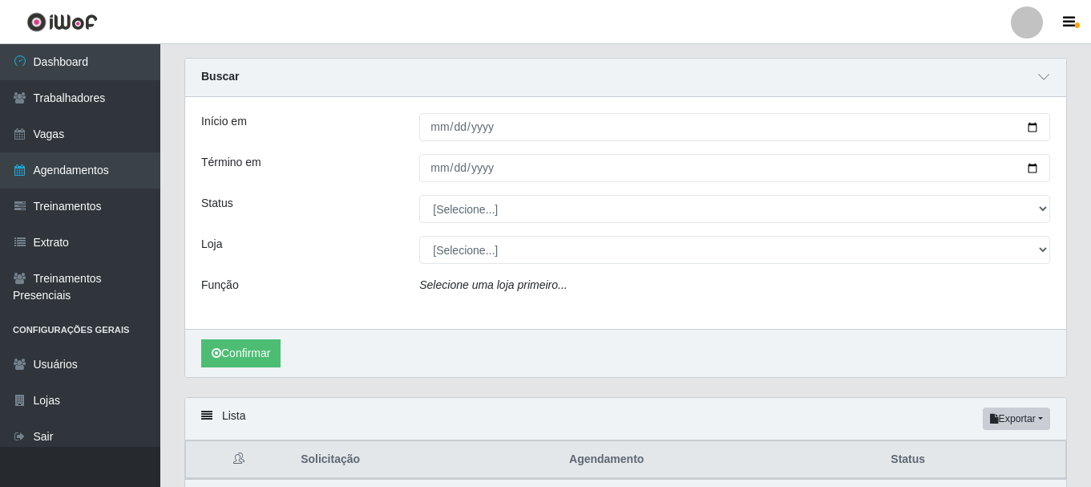
scroll to position [80, 0]
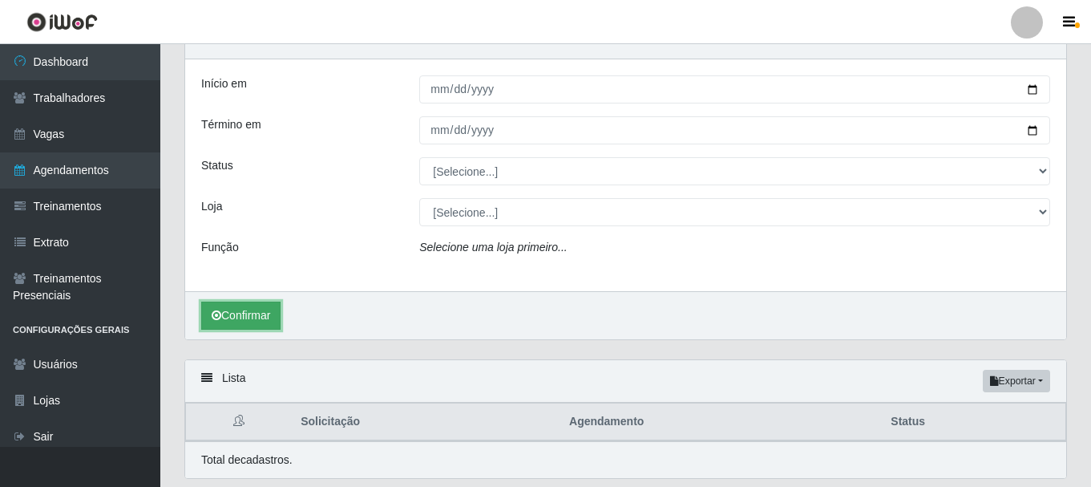
click at [245, 308] on button "Confirmar" at bounding box center [240, 315] width 79 height 28
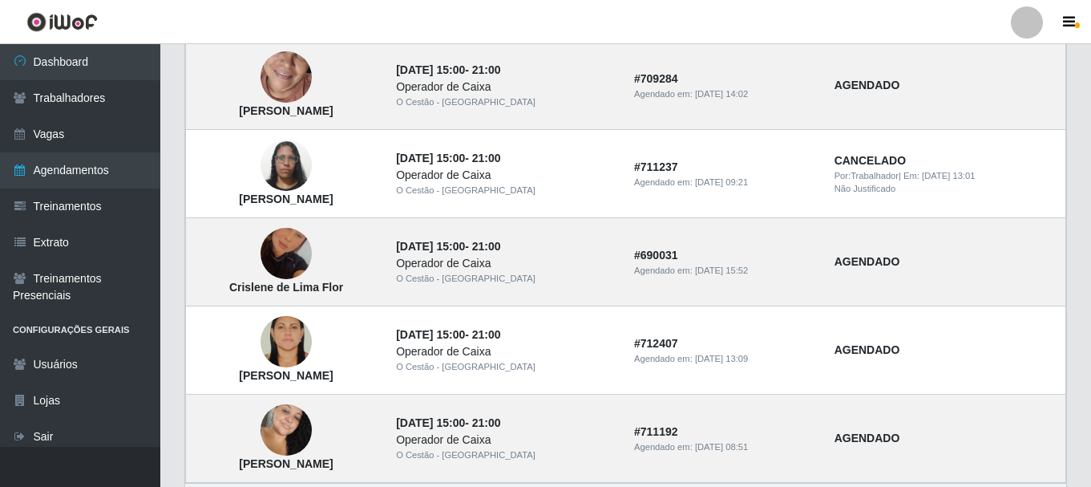
scroll to position [1467, 0]
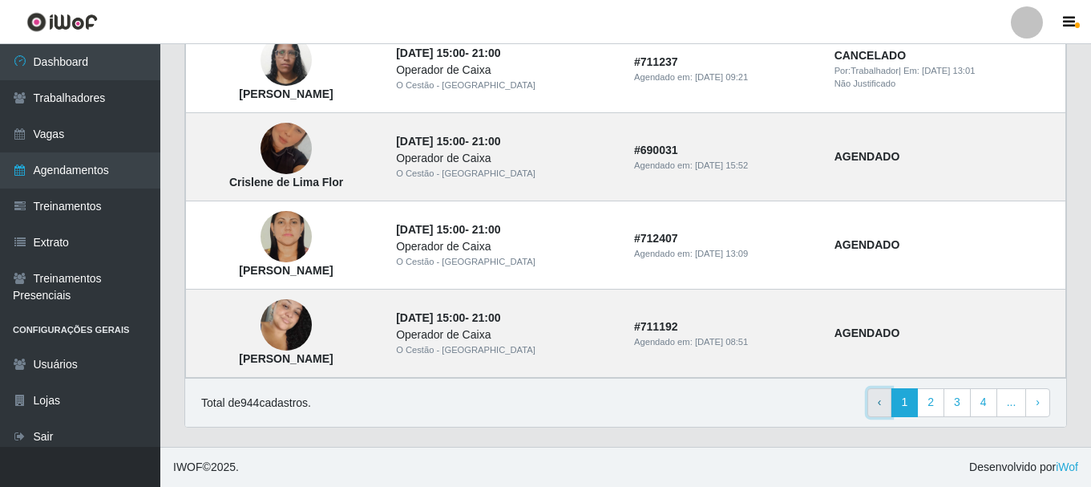
click at [882, 408] on span "‹" at bounding box center [880, 401] width 4 height 13
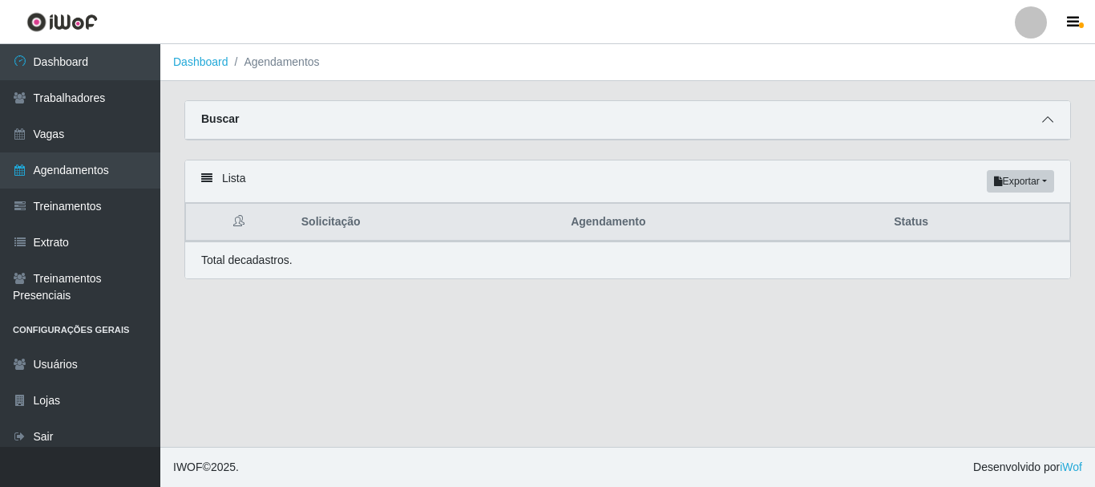
click at [1045, 122] on icon at bounding box center [1047, 119] width 11 height 11
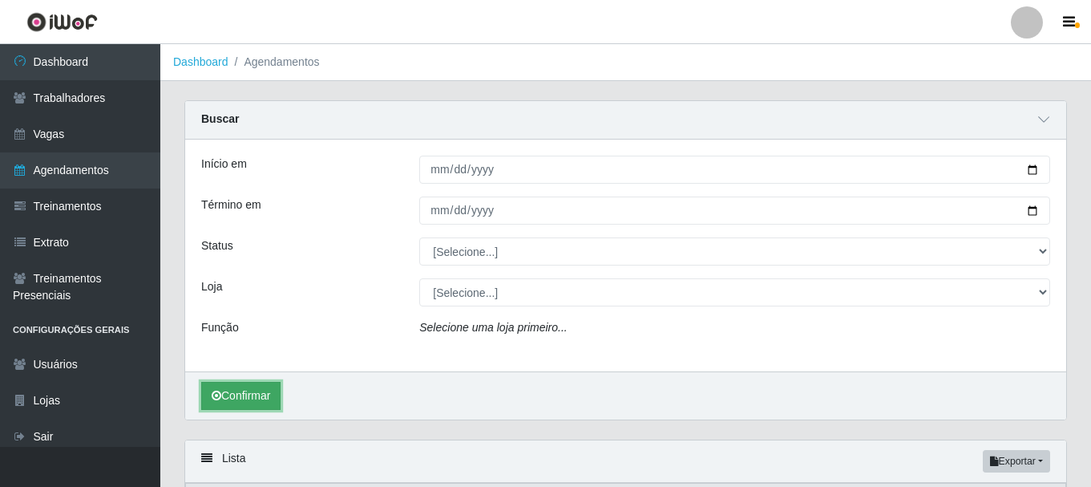
click at [268, 390] on button "Confirmar" at bounding box center [240, 396] width 79 height 28
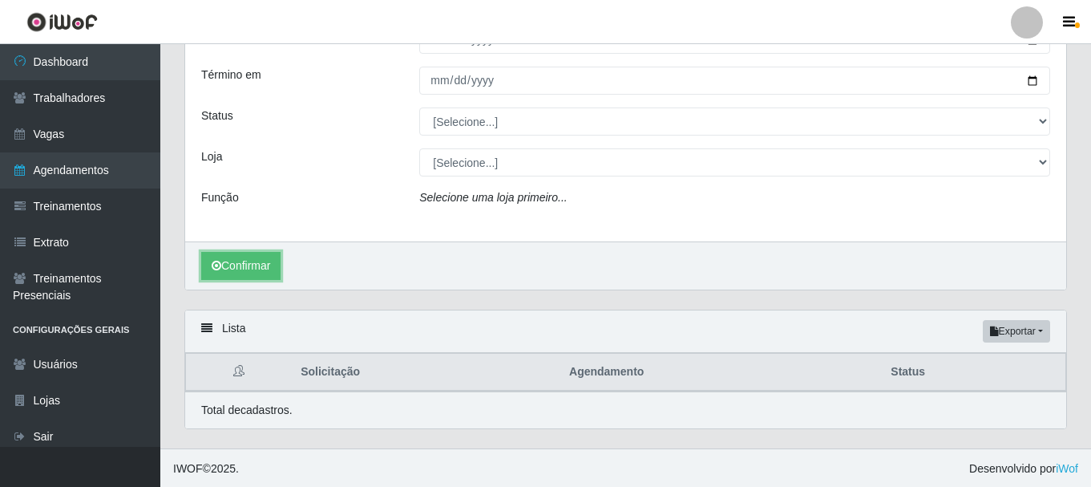
scroll to position [132, 0]
click at [268, 266] on button "Confirmar" at bounding box center [240, 264] width 79 height 28
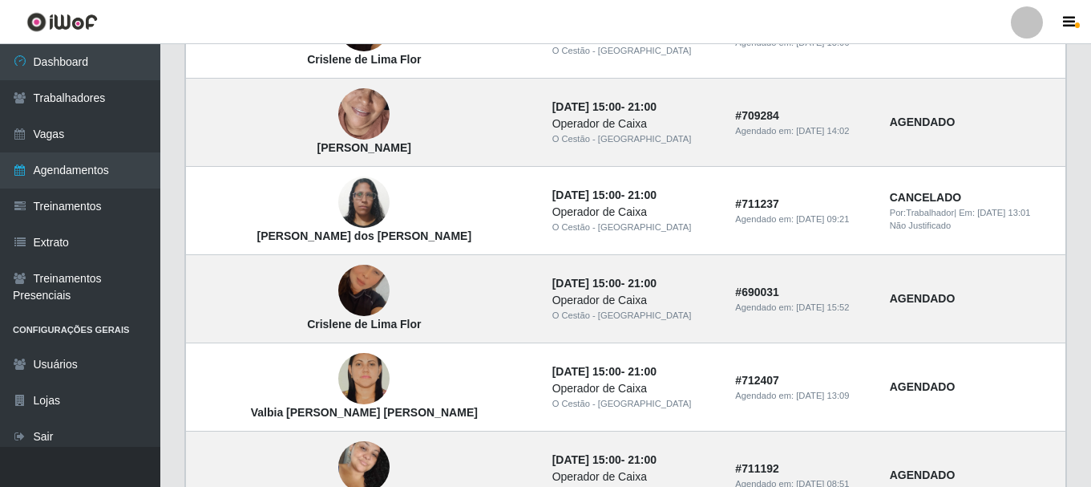
scroll to position [1467, 0]
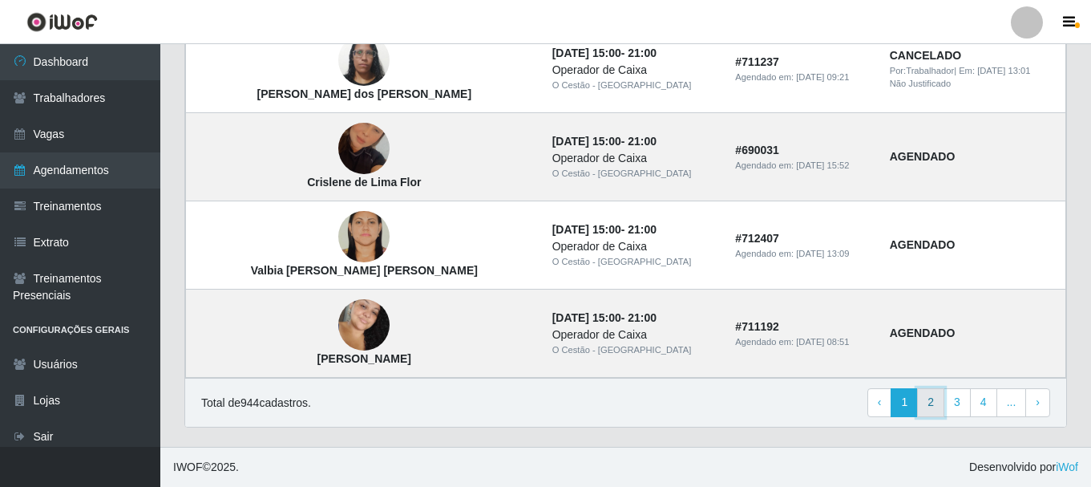
click at [927, 400] on link "2" at bounding box center [930, 402] width 27 height 29
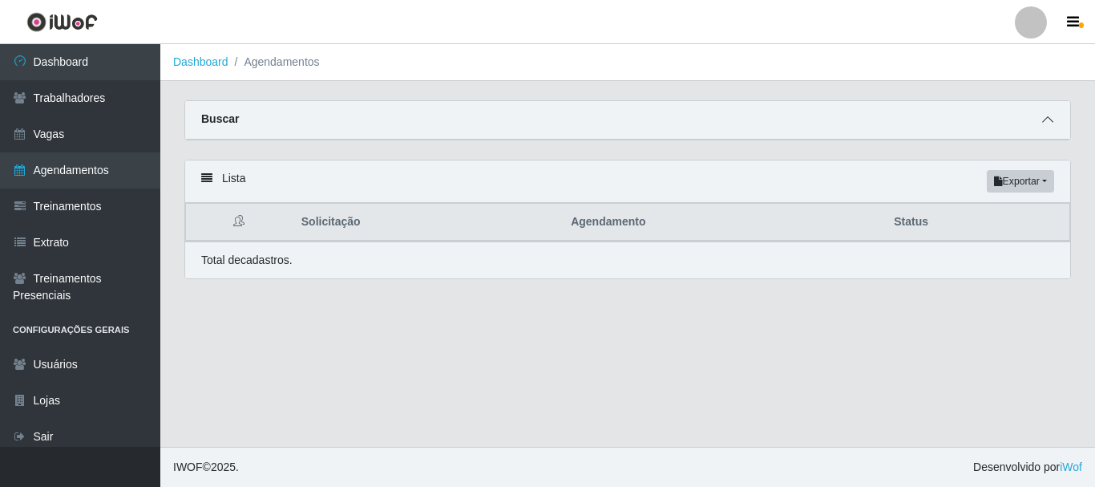
click at [1045, 122] on icon at bounding box center [1047, 119] width 11 height 11
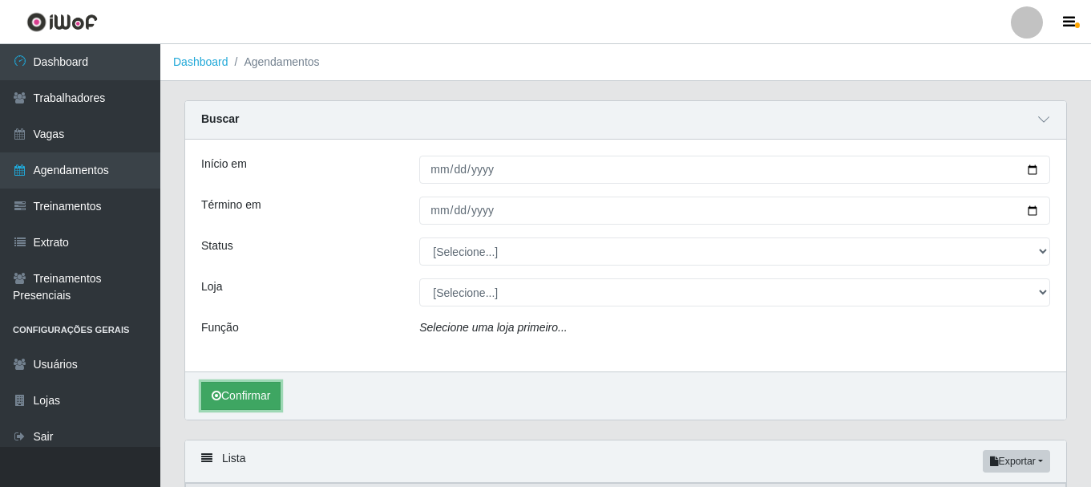
click at [233, 395] on button "Confirmar" at bounding box center [240, 396] width 79 height 28
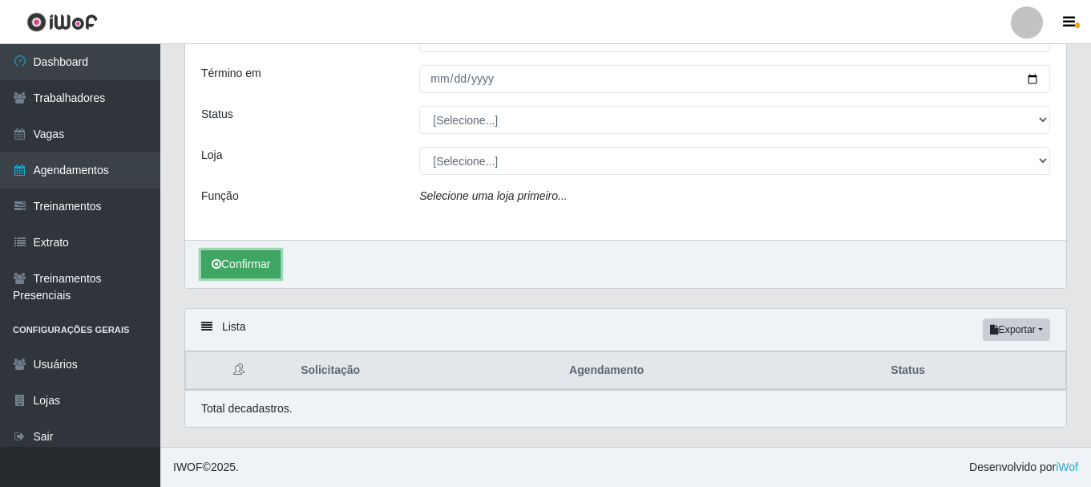
click at [247, 260] on button "Confirmar" at bounding box center [240, 264] width 79 height 28
click at [248, 270] on button "Confirmar" at bounding box center [240, 264] width 79 height 28
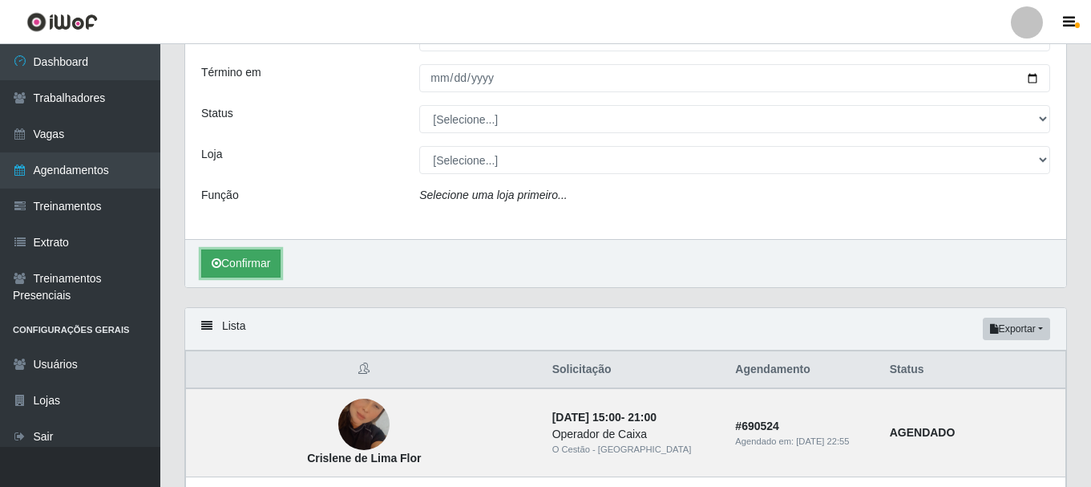
click at [233, 265] on button "Confirmar" at bounding box center [240, 263] width 79 height 28
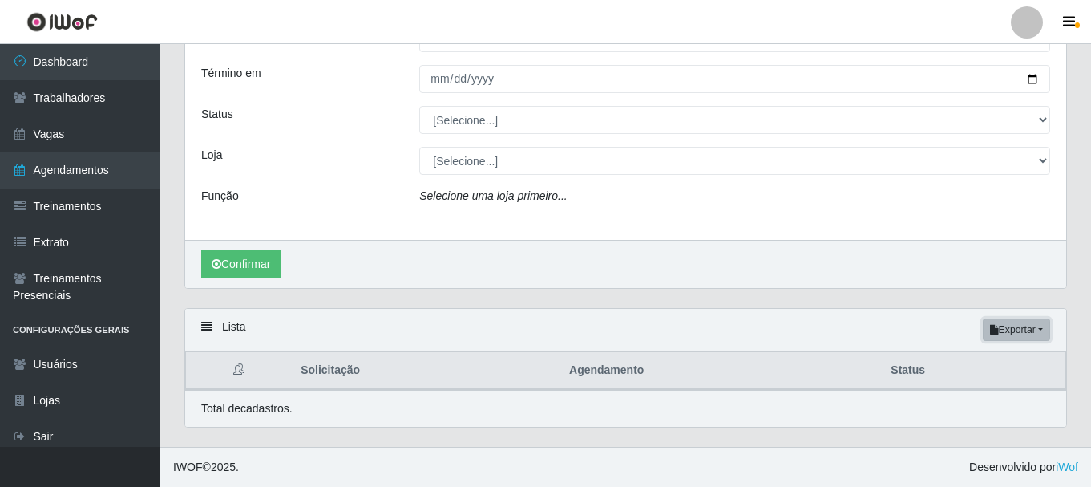
click at [1042, 328] on button "Exportar" at bounding box center [1016, 329] width 67 height 22
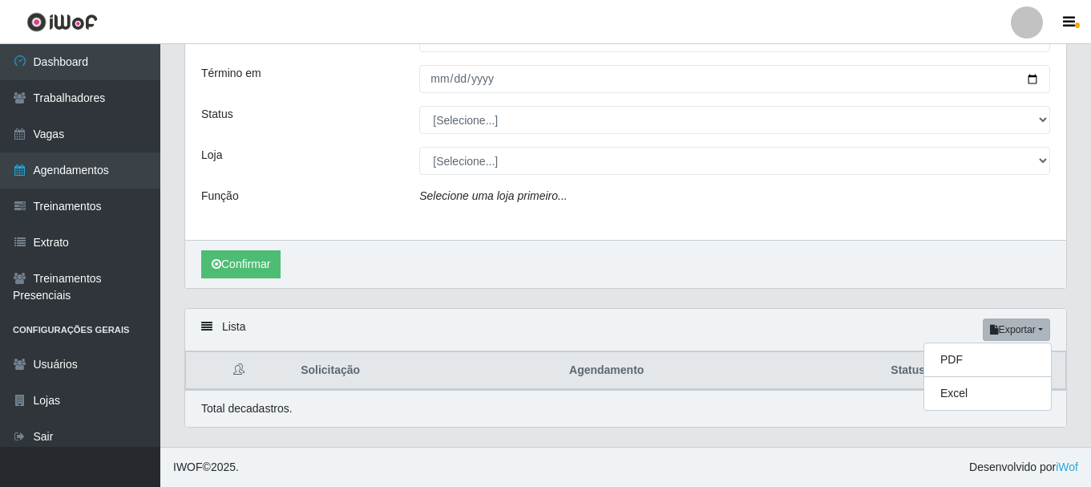
click at [724, 292] on div "Carregando... Buscar Início em Término em Status [Selecione...] AGENDADO AGUARD…" at bounding box center [625, 138] width 907 height 339
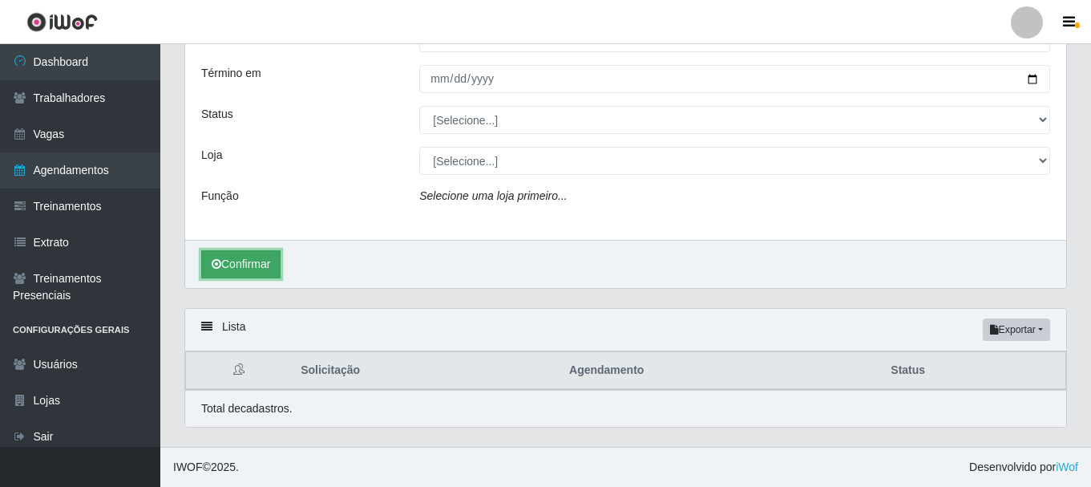
click at [253, 261] on button "Confirmar" at bounding box center [240, 264] width 79 height 28
click at [265, 261] on button "Confirmar" at bounding box center [240, 264] width 79 height 28
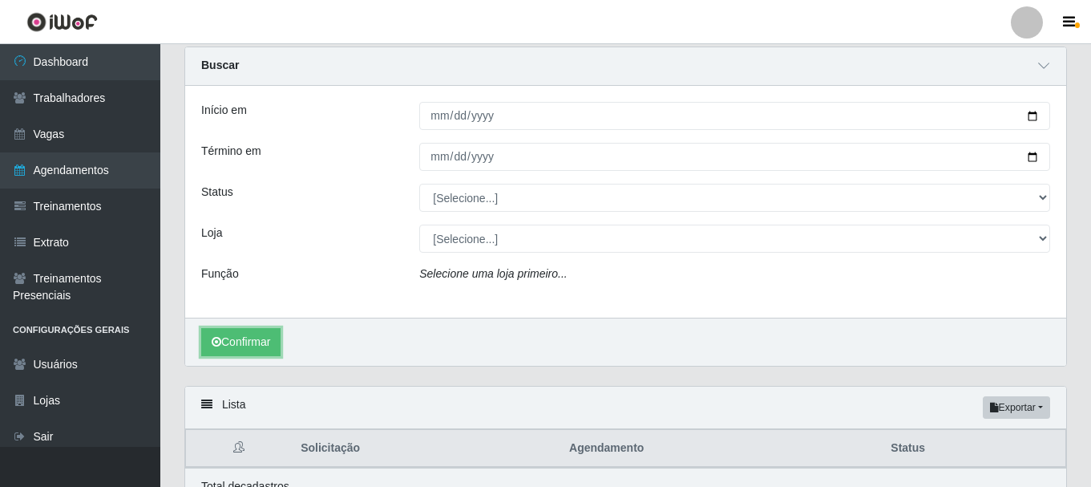
scroll to position [0, 0]
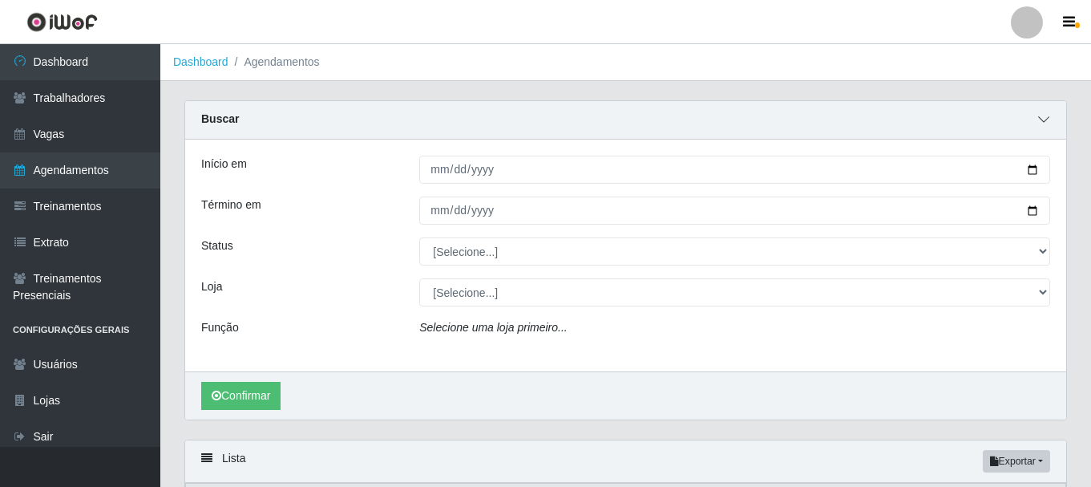
click at [1038, 117] on span at bounding box center [1043, 120] width 19 height 18
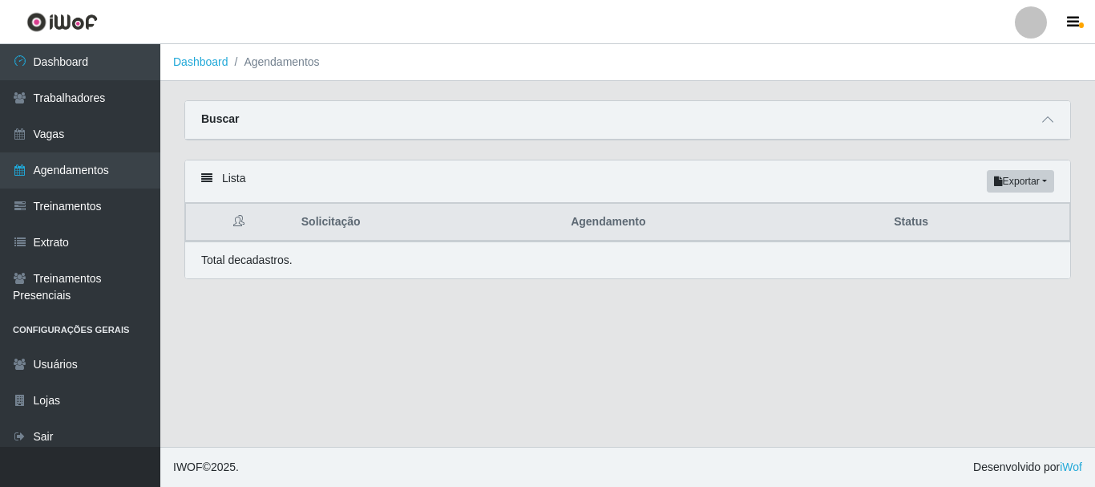
click at [900, 229] on th "Status" at bounding box center [976, 223] width 185 height 38
click at [207, 176] on icon at bounding box center [206, 177] width 11 height 11
click at [239, 225] on icon at bounding box center [238, 220] width 11 height 11
click at [1046, 182] on button "Exportar" at bounding box center [1020, 181] width 67 height 22
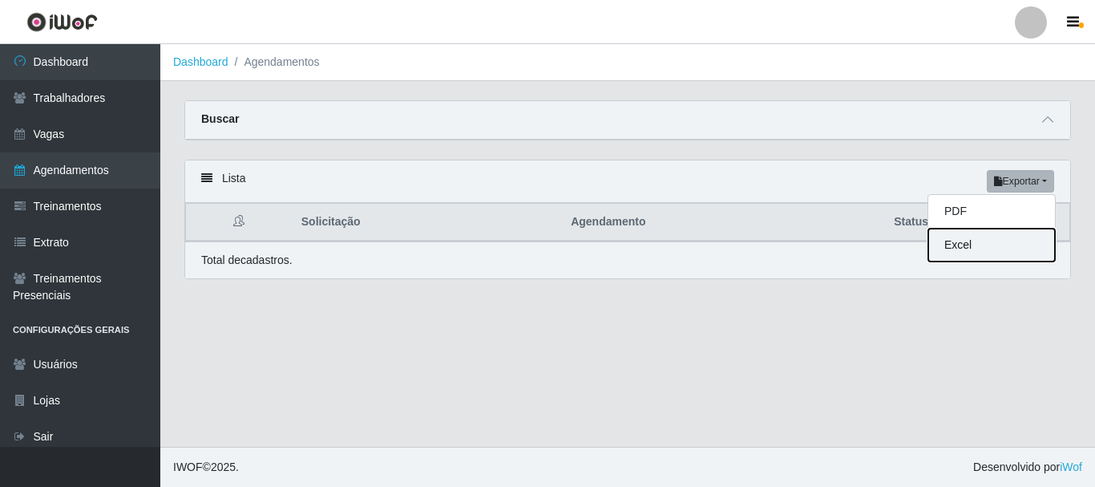
click at [1005, 251] on button "Excel" at bounding box center [992, 245] width 127 height 33
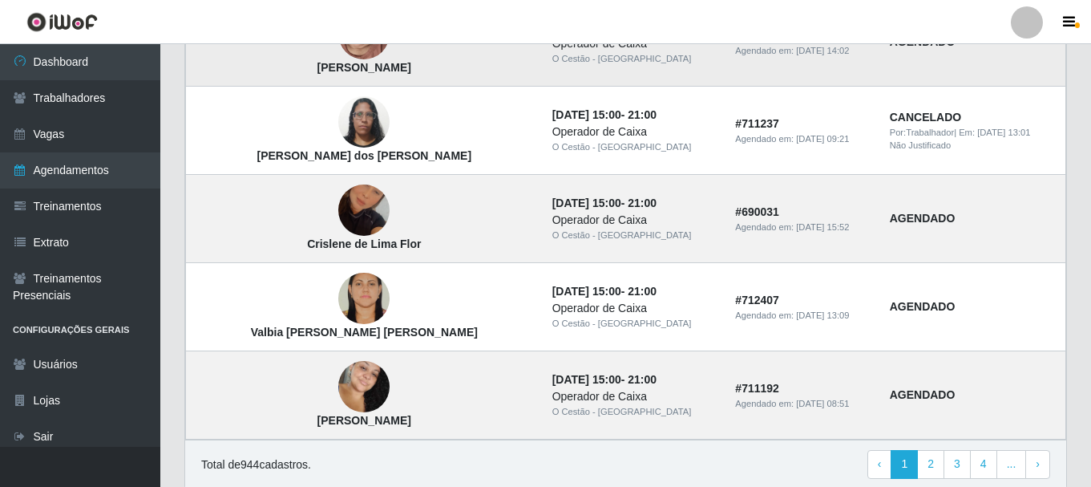
scroll to position [1188, 0]
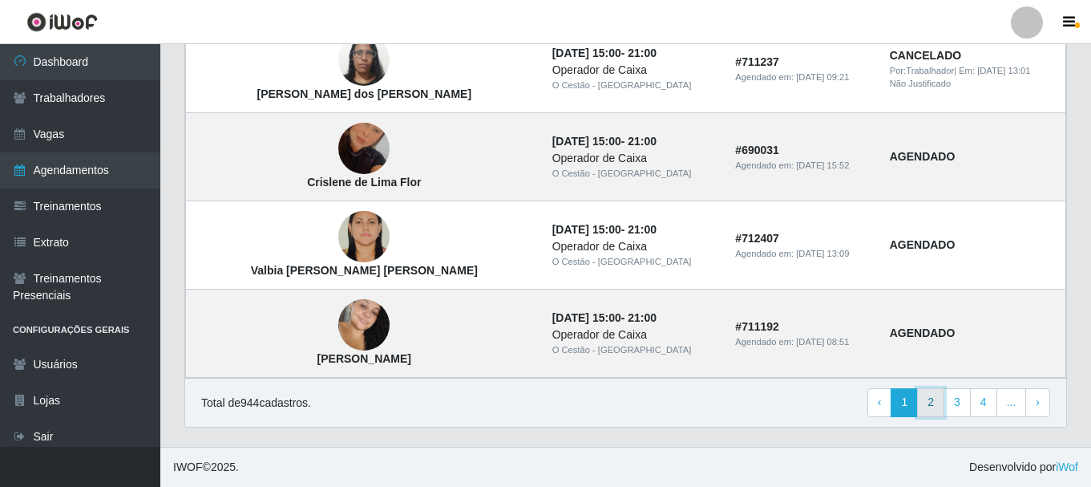
click at [939, 400] on link "2" at bounding box center [930, 402] width 27 height 29
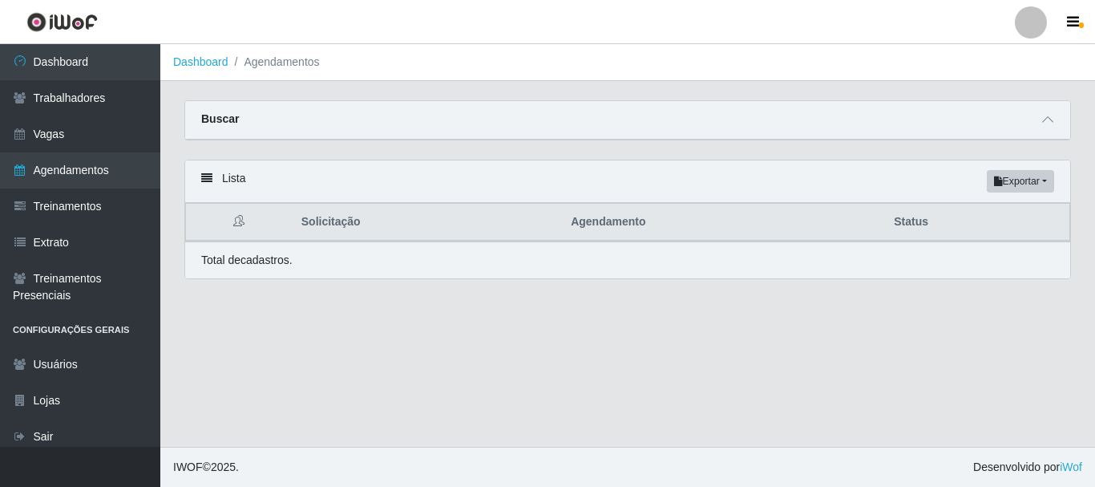
click at [823, 120] on div "Buscar" at bounding box center [627, 120] width 885 height 38
click at [1049, 181] on button "Exportar" at bounding box center [1020, 181] width 67 height 22
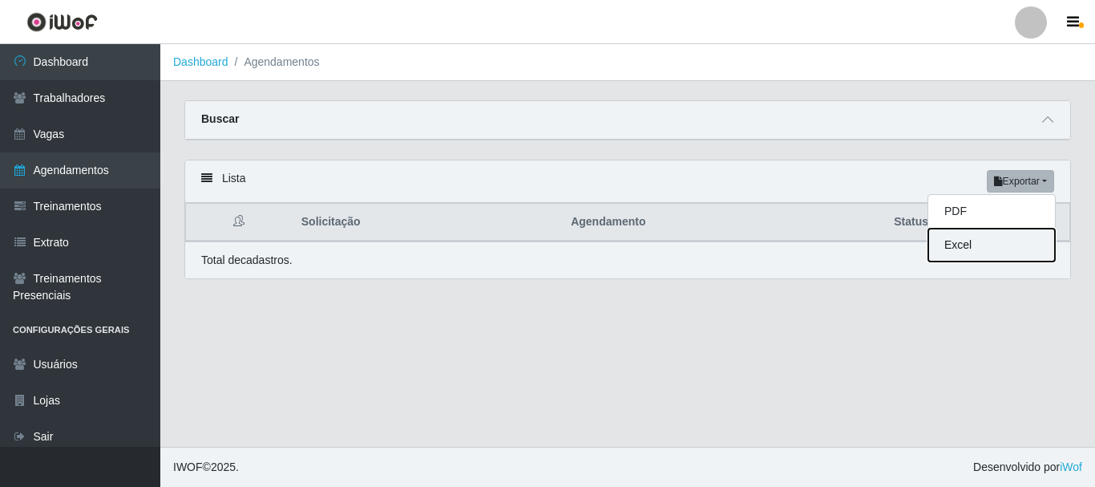
click at [1018, 245] on button "Excel" at bounding box center [992, 245] width 127 height 33
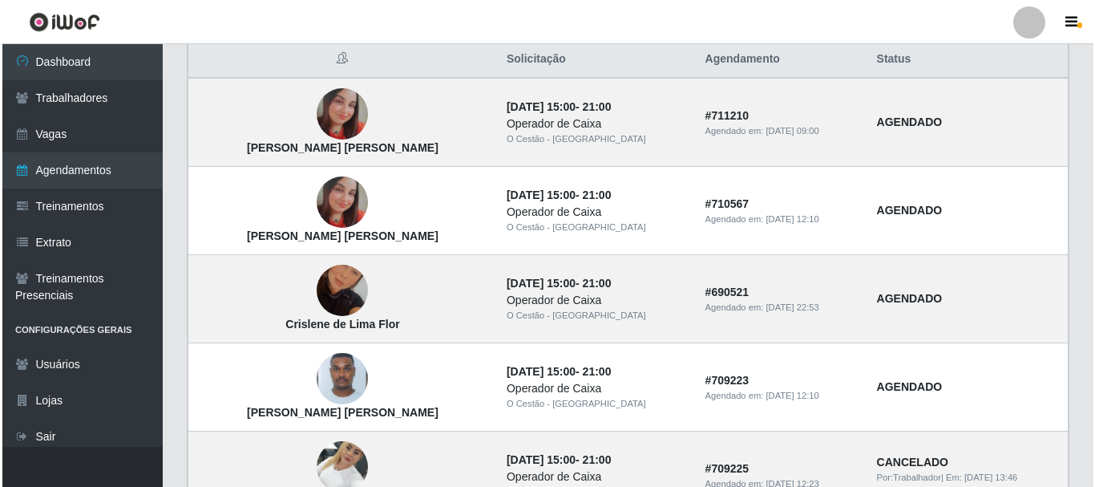
scroll to position [241, 0]
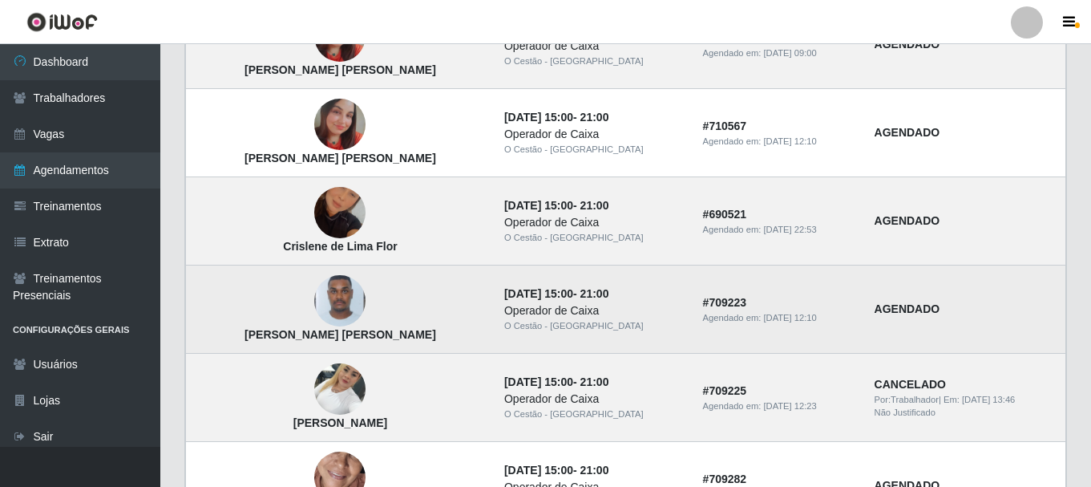
click at [314, 294] on img at bounding box center [339, 300] width 51 height 67
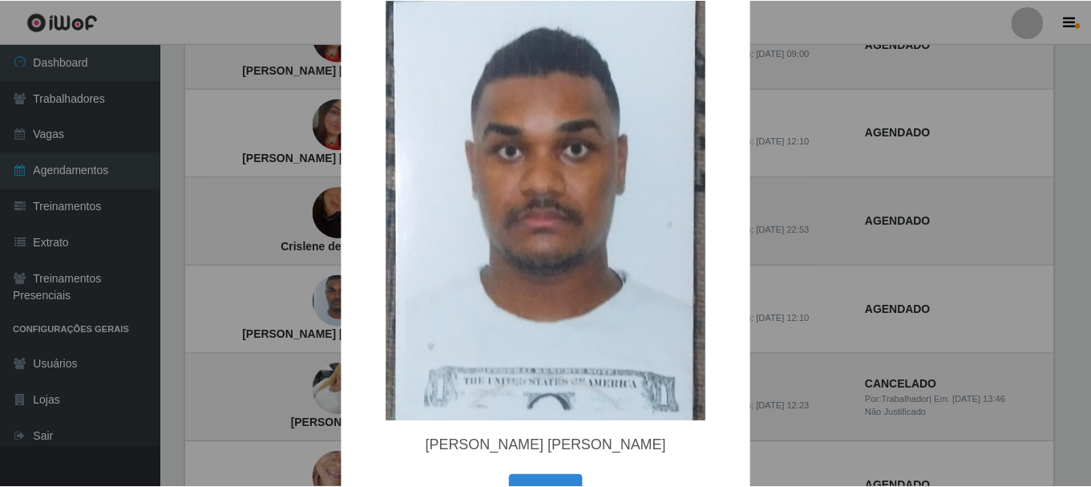
scroll to position [95, 0]
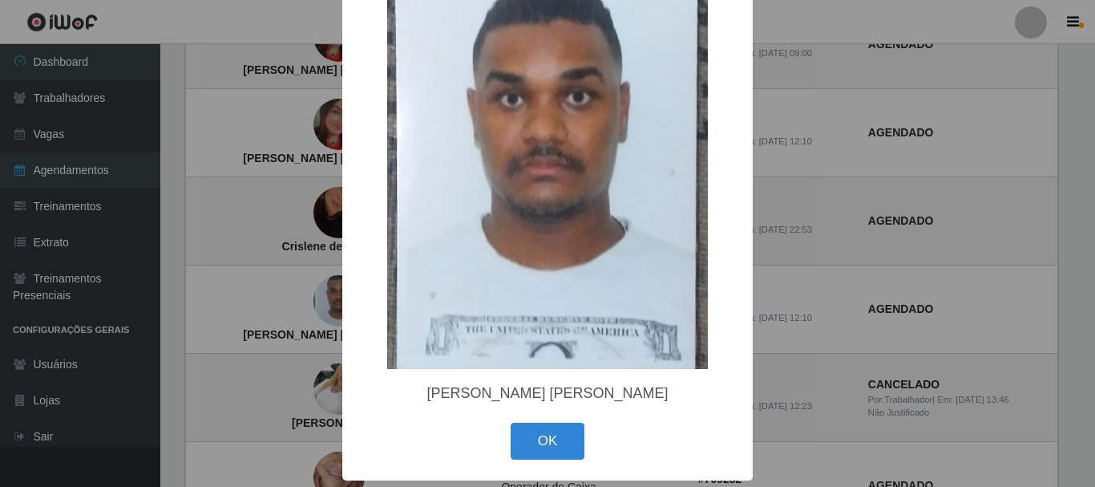
drag, startPoint x: 540, startPoint y: 431, endPoint x: 531, endPoint y: 411, distance: 21.9
click at [536, 431] on button "OK" at bounding box center [548, 442] width 75 height 38
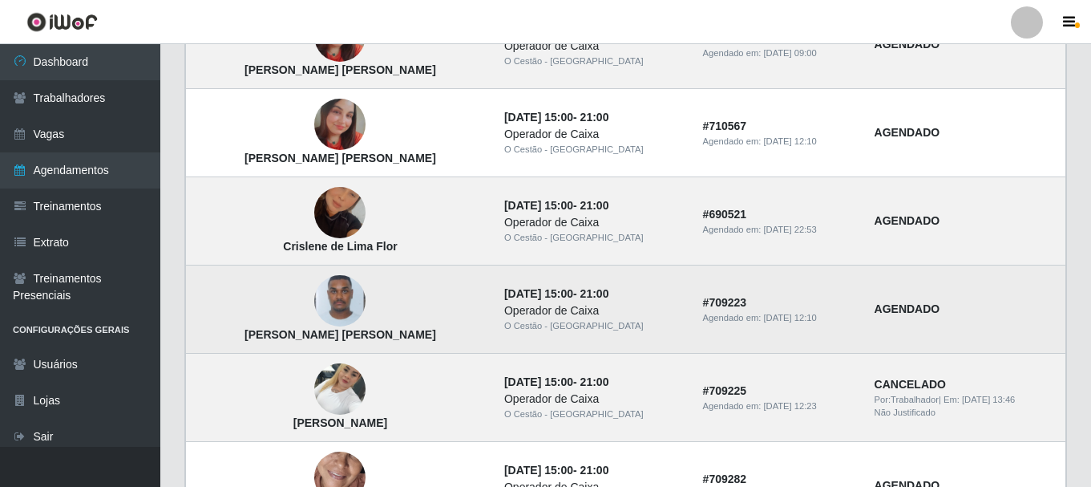
click at [703, 300] on strong "# 709223" at bounding box center [725, 302] width 44 height 13
click at [504, 305] on div "Operador de Caixa" at bounding box center [594, 310] width 180 height 17
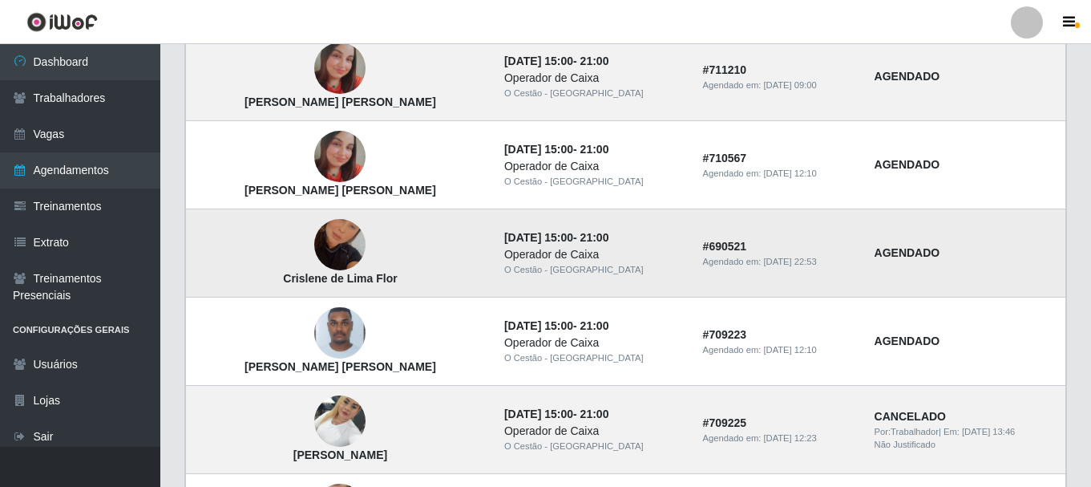
scroll to position [0, 0]
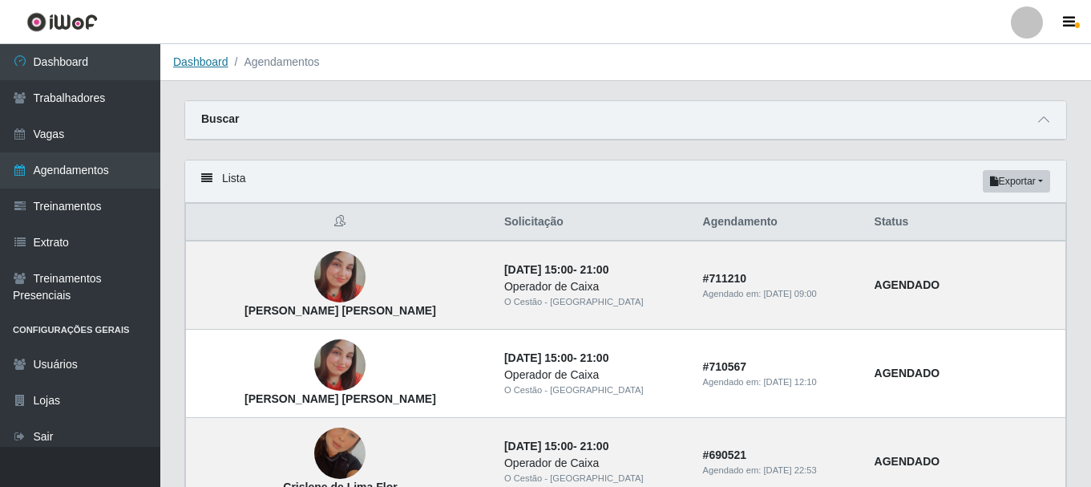
click at [215, 63] on link "Dashboard" at bounding box center [200, 61] width 55 height 13
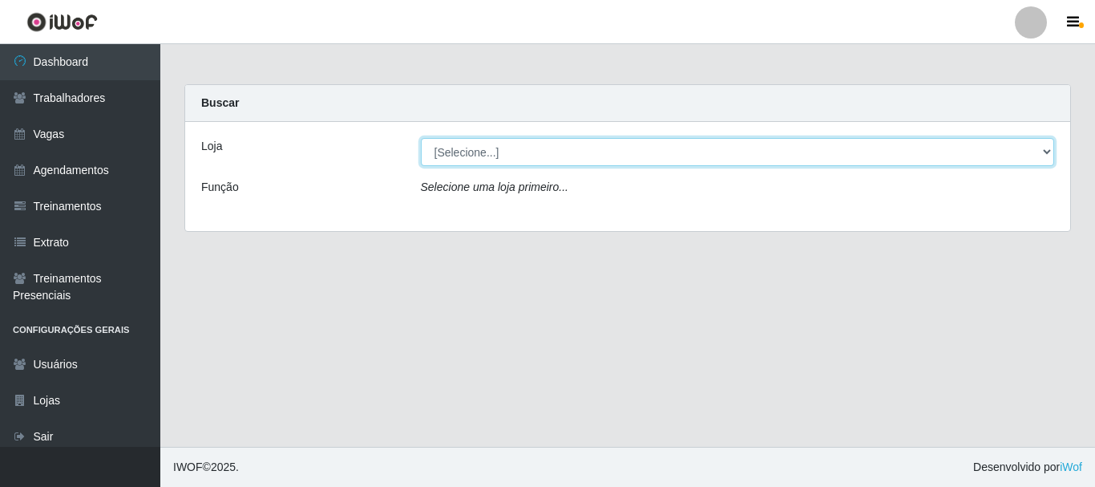
click at [1037, 161] on select "[Selecione...] O Cestão - [GEOGRAPHIC_DATA]" at bounding box center [738, 152] width 634 height 28
select select "238"
click at [421, 138] on select "[Selecione...] O Cestão - [GEOGRAPHIC_DATA]" at bounding box center [738, 152] width 634 height 28
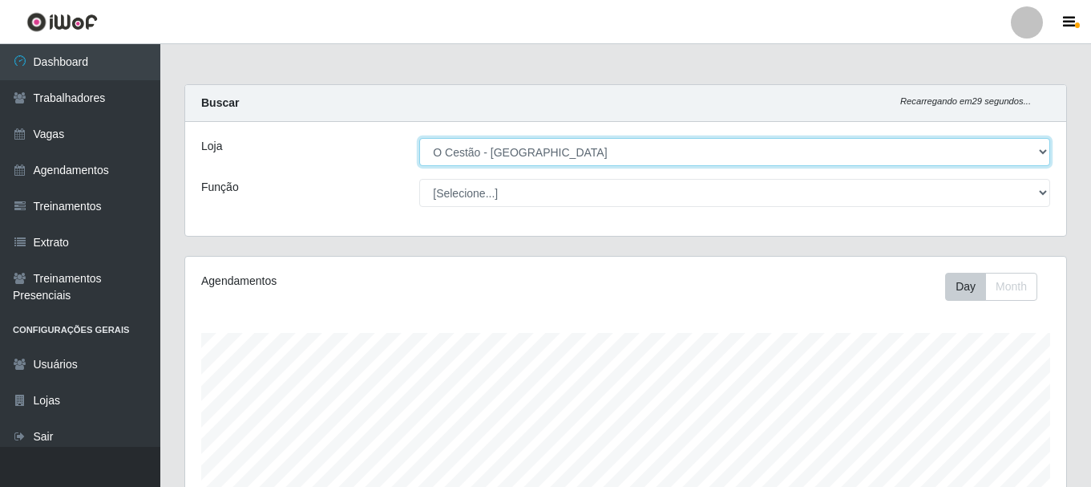
scroll to position [333, 881]
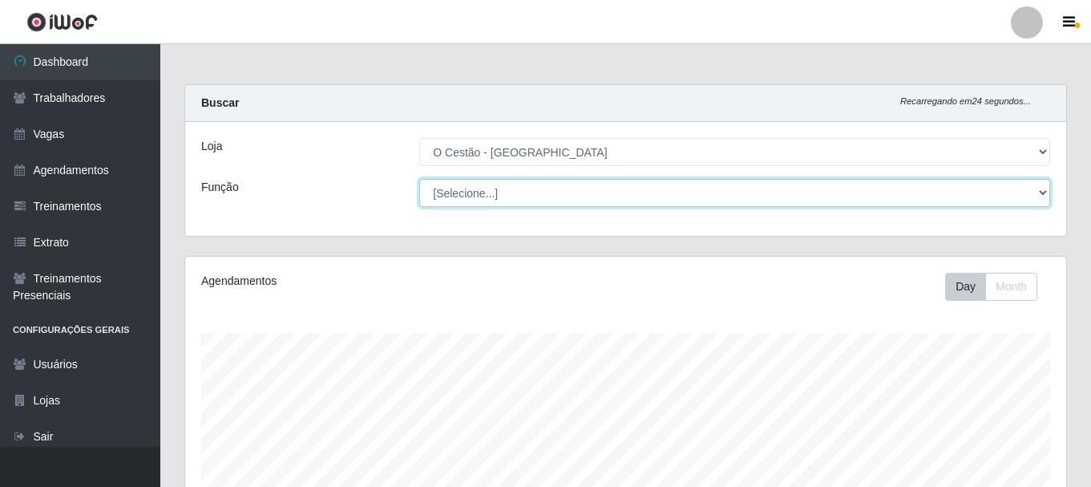
click at [743, 183] on select "[Selecione...] ASG ASG + ASG ++ Auxiliar de Estoque Auxiliar de Estoque + Auxil…" at bounding box center [734, 193] width 631 height 28
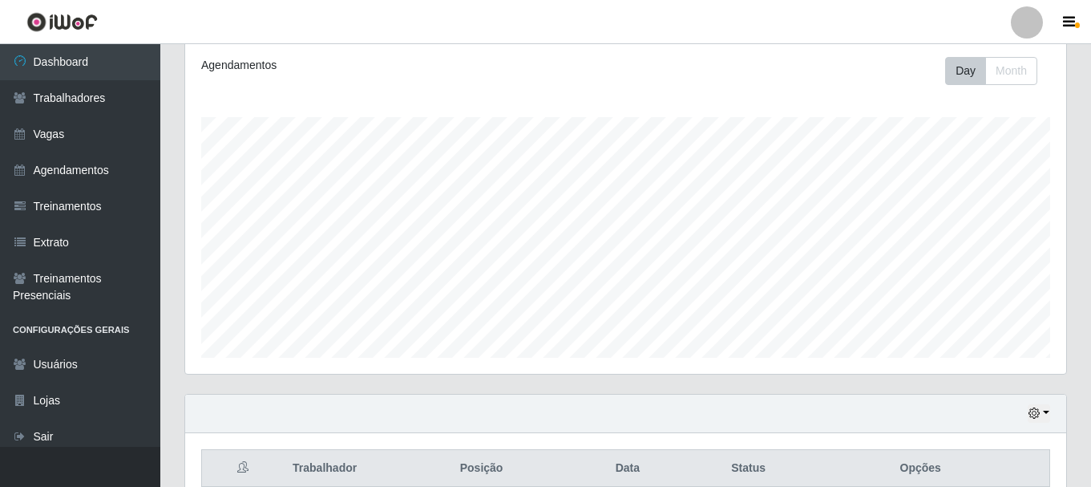
scroll to position [364, 0]
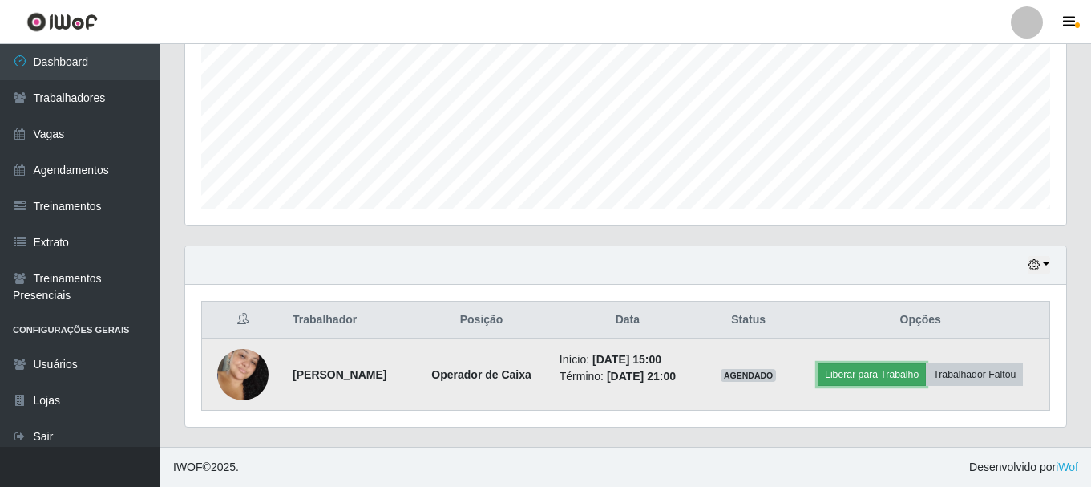
click at [864, 373] on button "Liberar para Trabalho" at bounding box center [872, 374] width 108 height 22
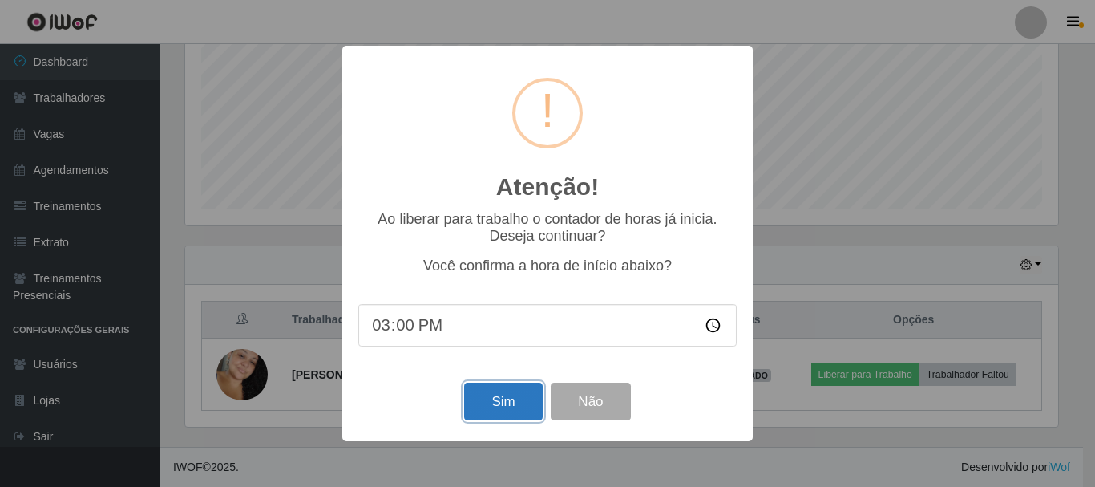
click at [508, 403] on button "Sim" at bounding box center [503, 401] width 78 height 38
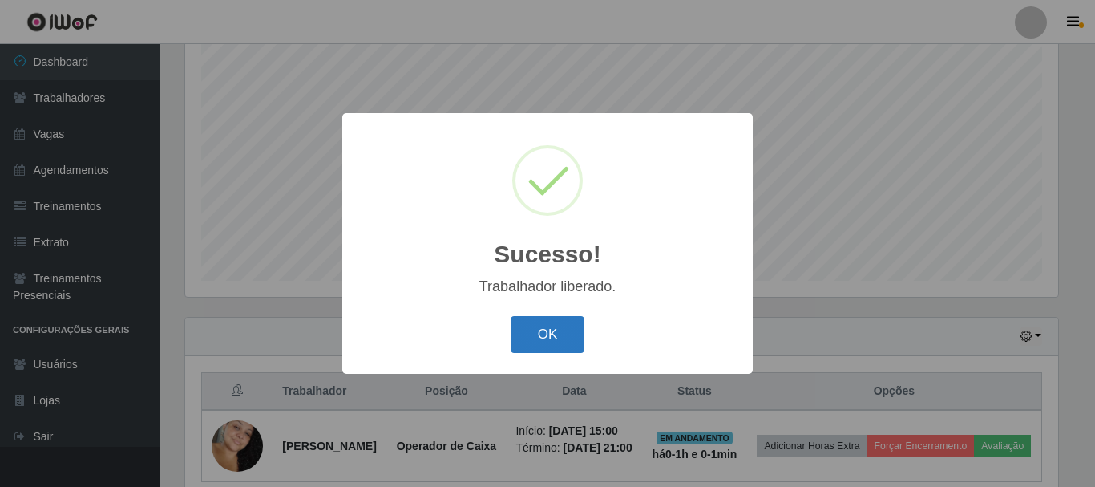
click at [533, 334] on button "OK" at bounding box center [548, 335] width 75 height 38
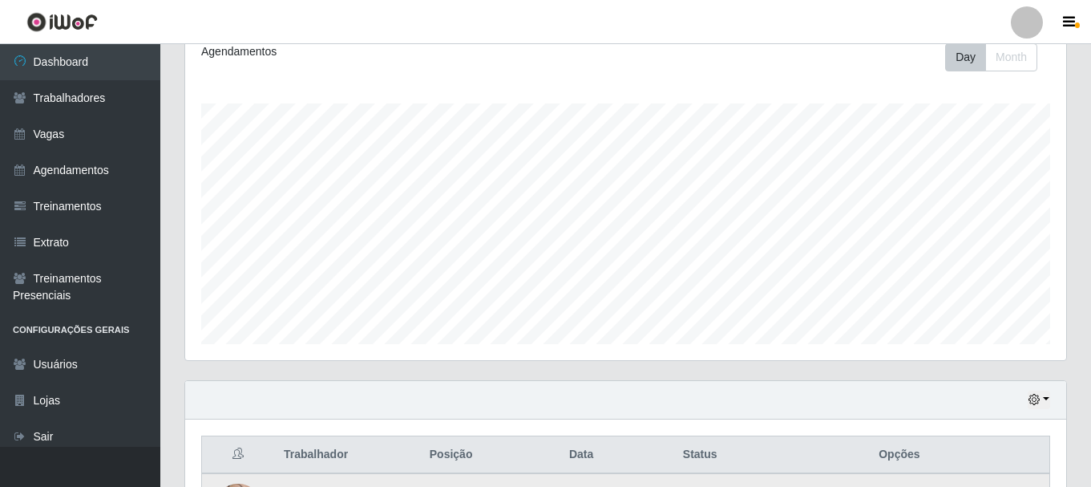
scroll to position [136, 0]
